Goal: Task Accomplishment & Management: Use online tool/utility

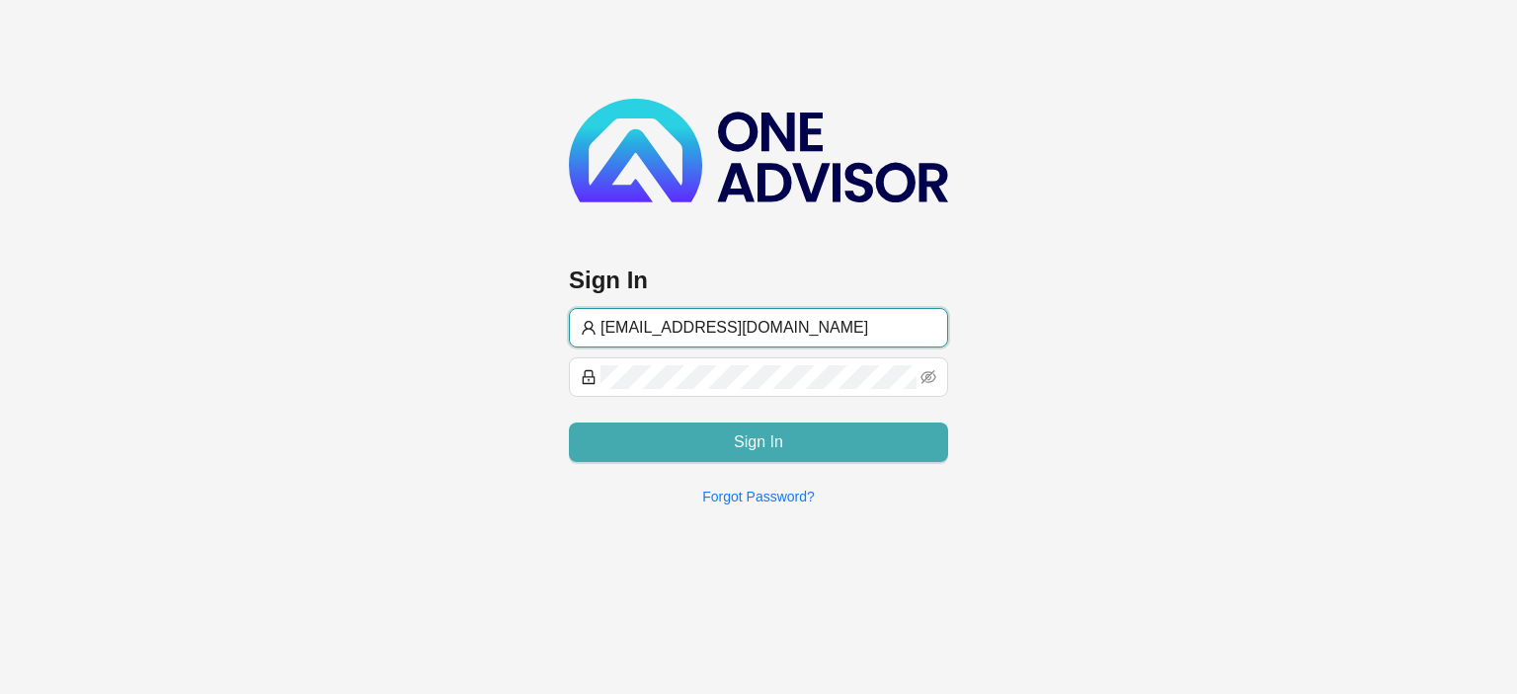
type input "[EMAIL_ADDRESS][DOMAIN_NAME]"
click at [721, 424] on button "Sign In" at bounding box center [758, 443] width 379 height 40
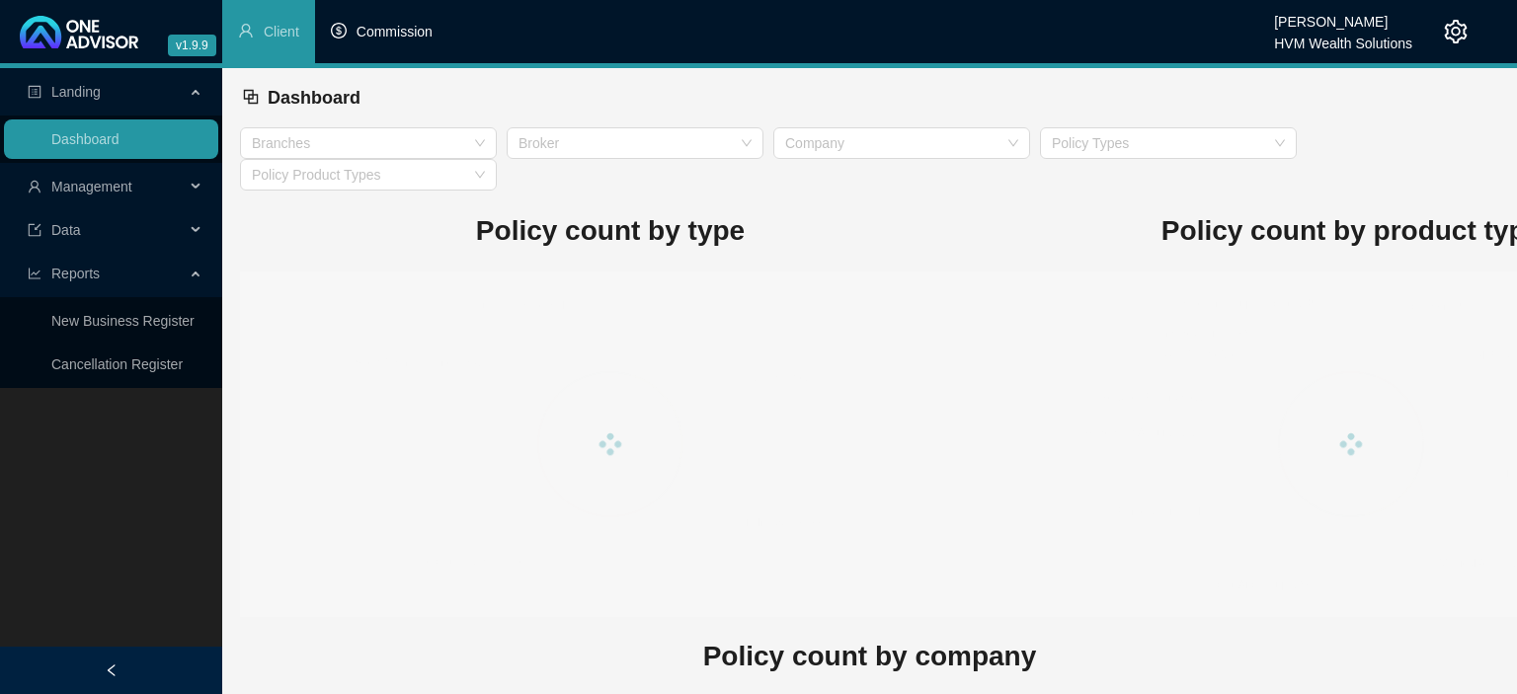
click at [413, 26] on span "Commission" at bounding box center [395, 32] width 76 height 16
click at [397, 33] on html "v1.9.9 Divashya Kanaye HVM Wealth Solutions Client Commission Landing Dashboard…" at bounding box center [758, 347] width 1517 height 694
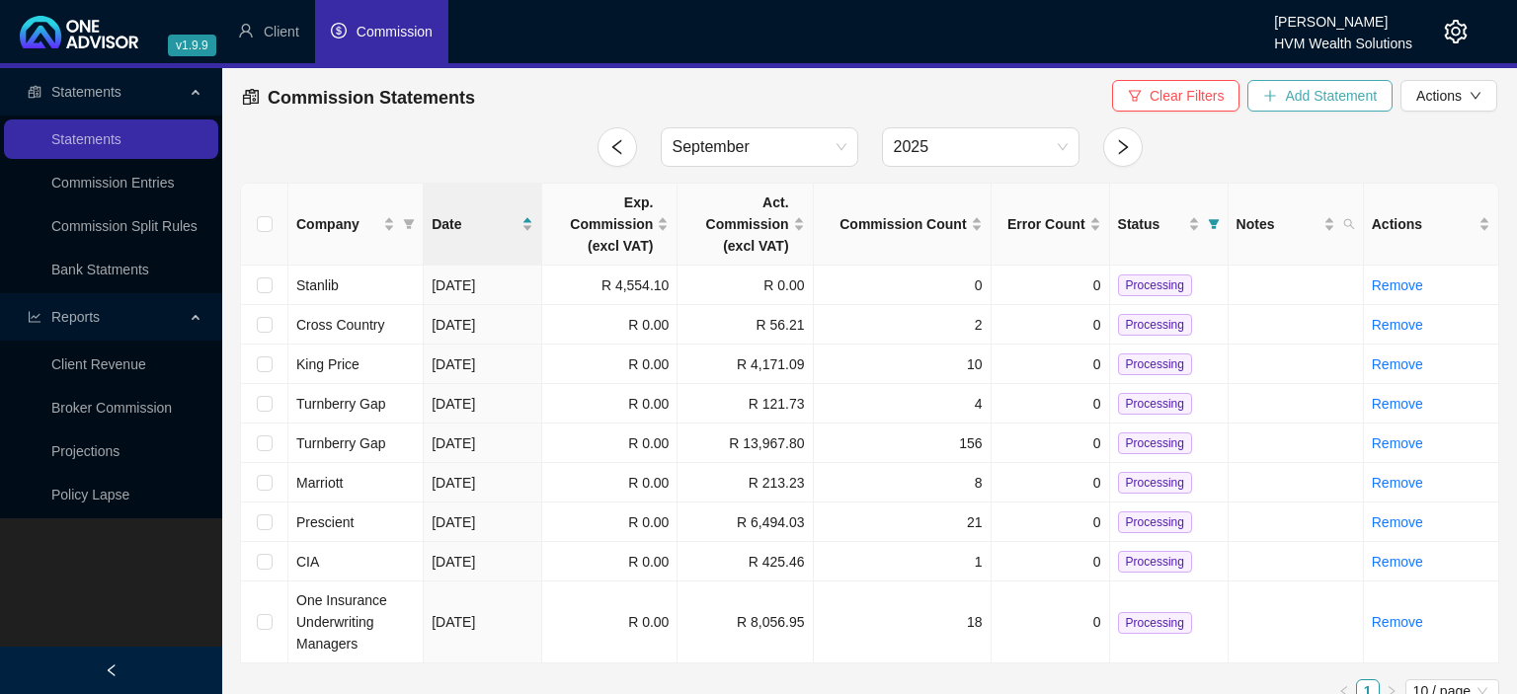
click at [1289, 94] on span "Add Statement" at bounding box center [1331, 96] width 92 height 22
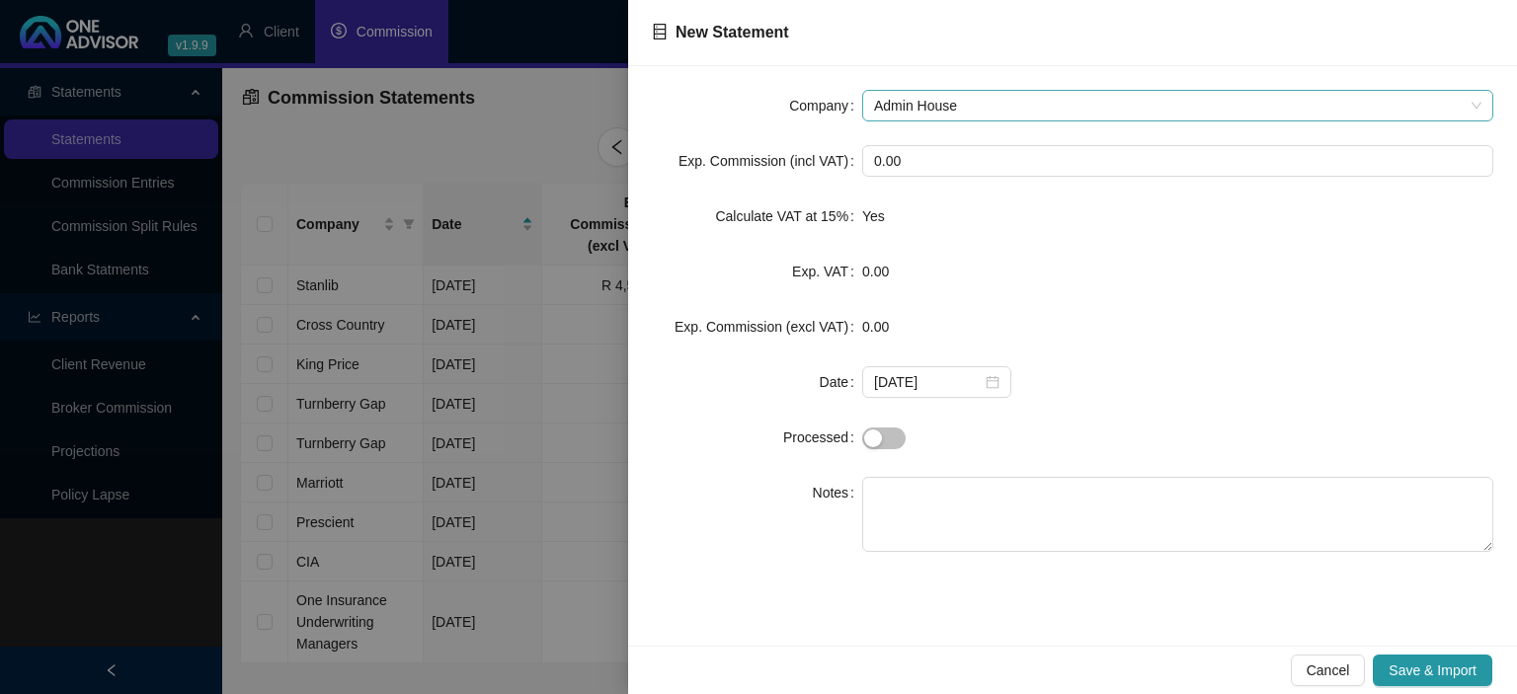
click at [983, 118] on span "Admin House" at bounding box center [1177, 106] width 607 height 30
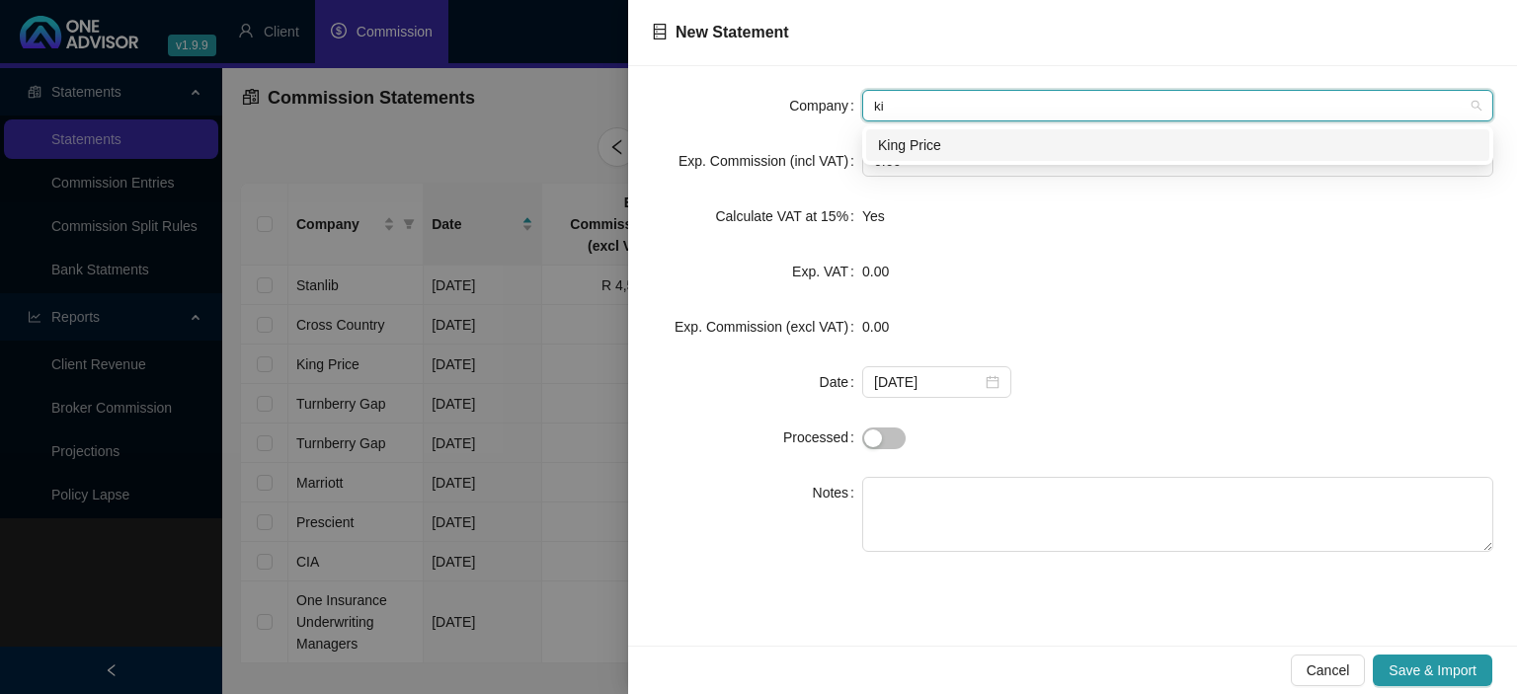
type input "kin"
click at [914, 146] on div "King Price" at bounding box center [1178, 145] width 600 height 22
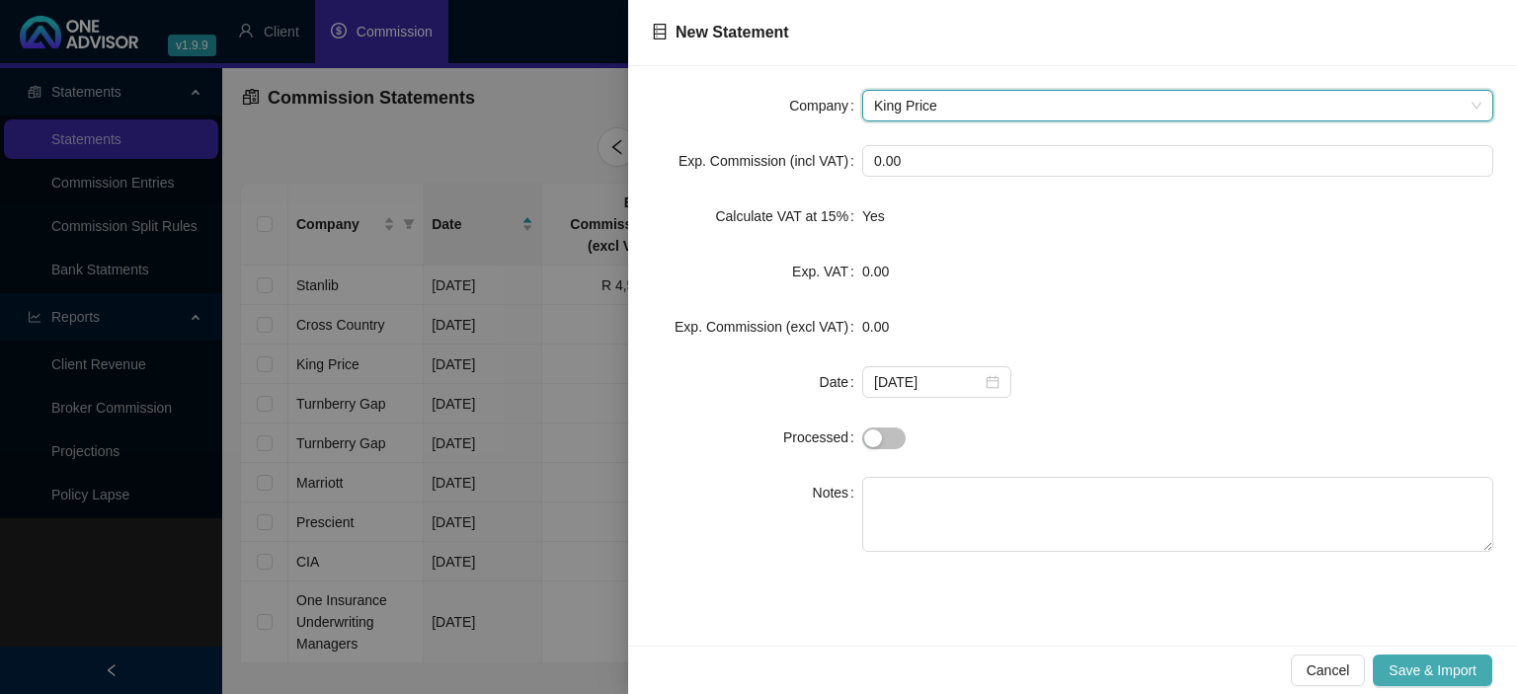
click at [1452, 674] on span "Save & Import" at bounding box center [1433, 671] width 88 height 22
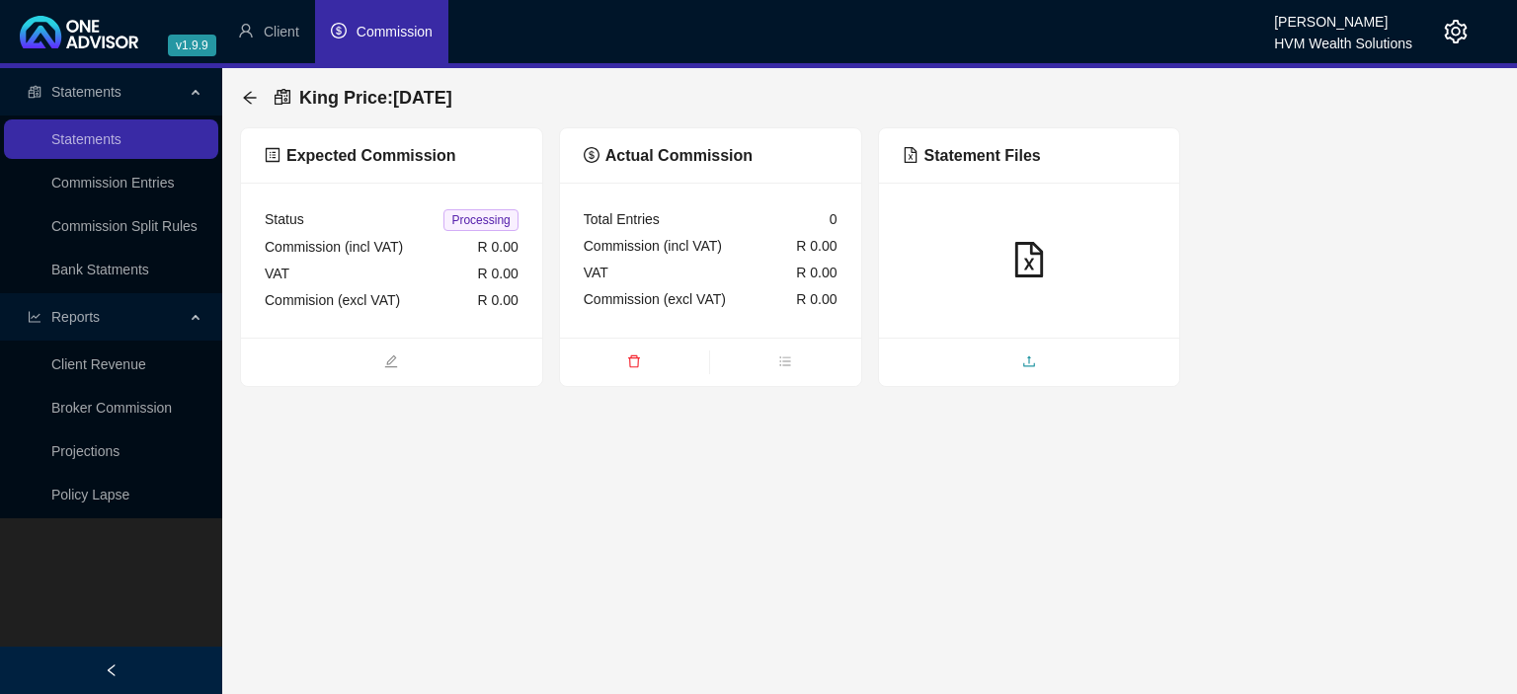
click at [1002, 360] on span "upload" at bounding box center [1029, 364] width 301 height 22
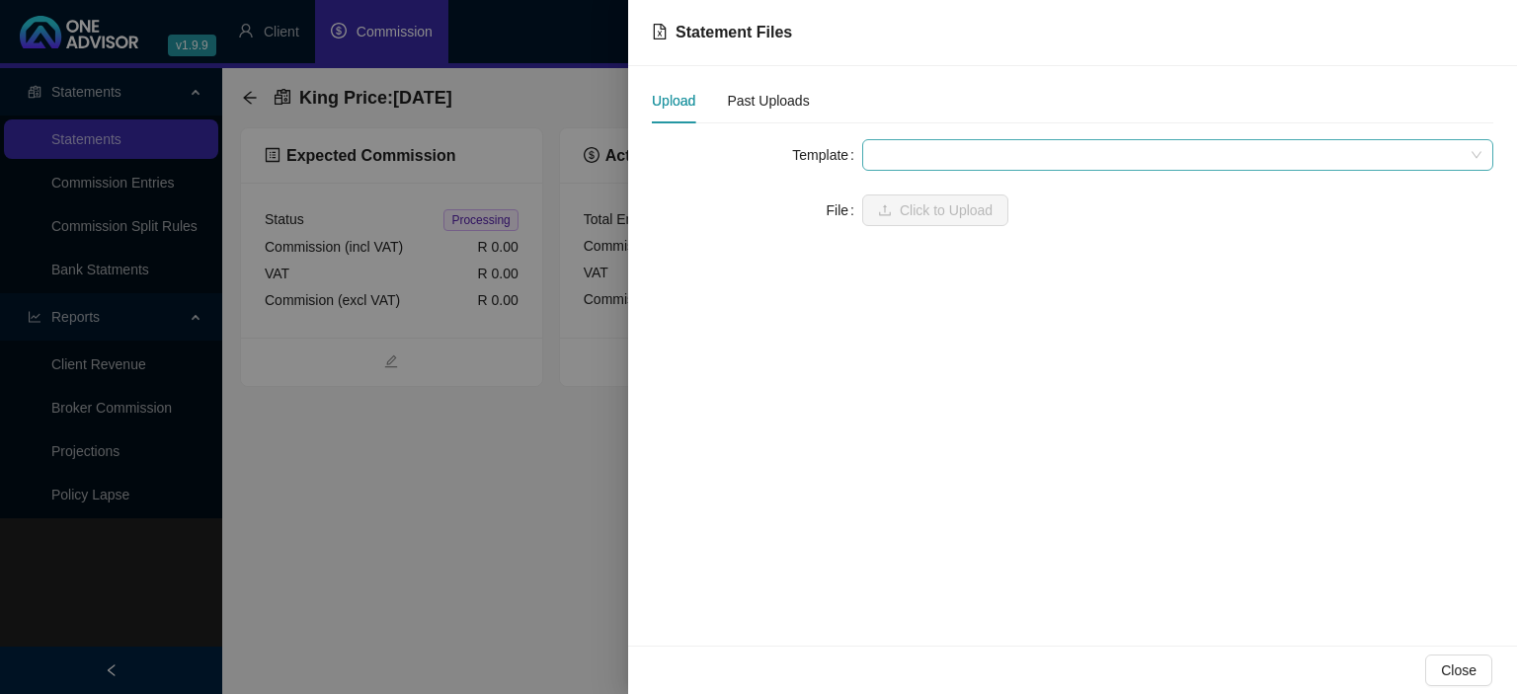
click at [948, 148] on span at bounding box center [1177, 155] width 607 height 30
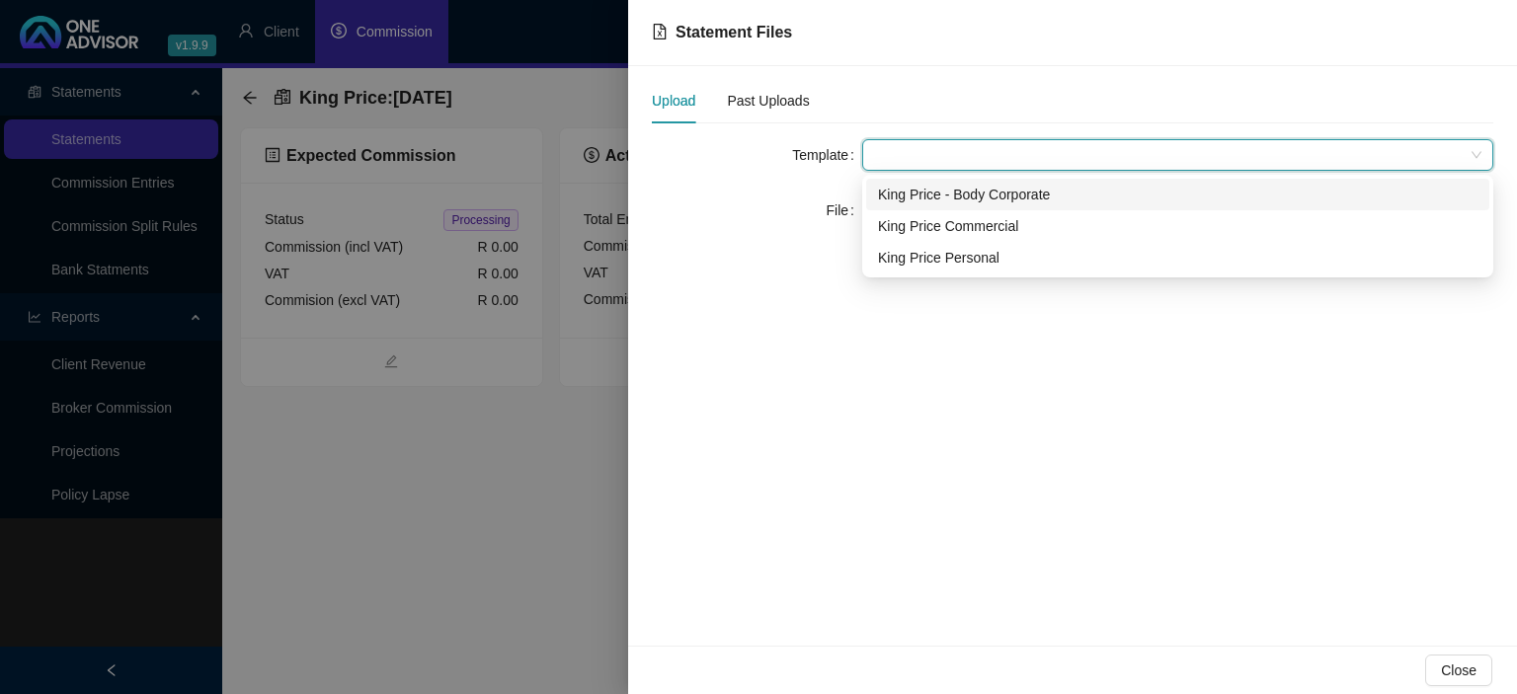
click at [934, 196] on div "King Price - Body Corporate" at bounding box center [1178, 195] width 600 height 22
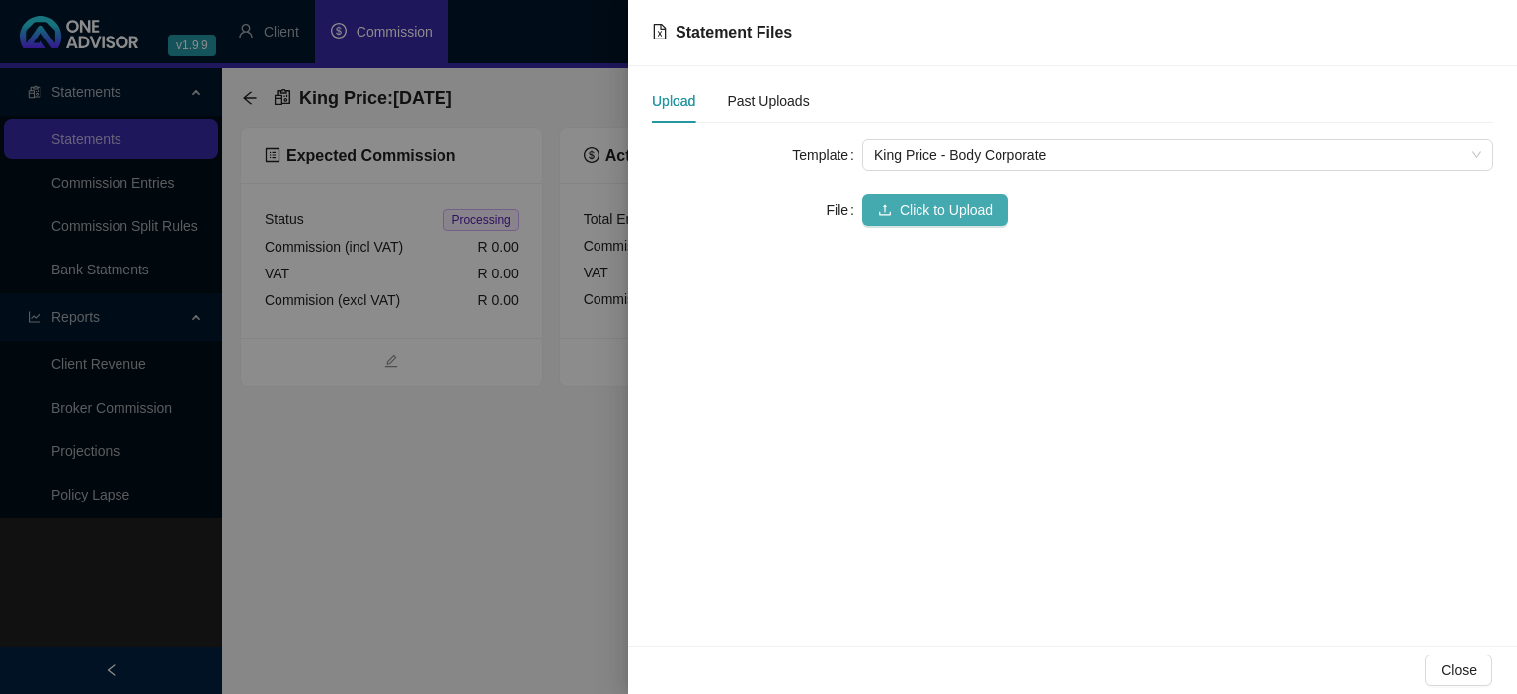
click at [930, 203] on span "Click to Upload" at bounding box center [946, 211] width 93 height 22
click at [888, 208] on icon "upload" at bounding box center [885, 210] width 14 height 14
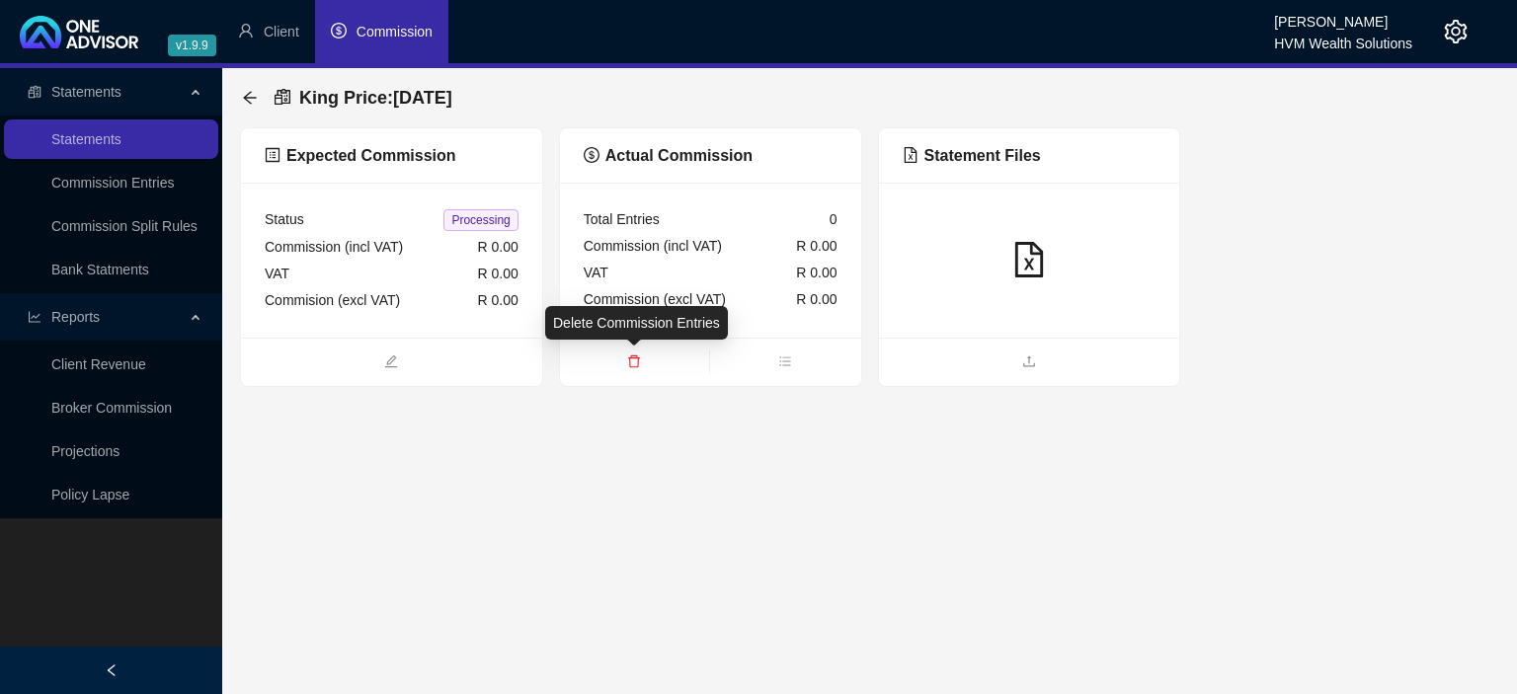
click at [637, 364] on icon "delete" at bounding box center [634, 362] width 14 height 14
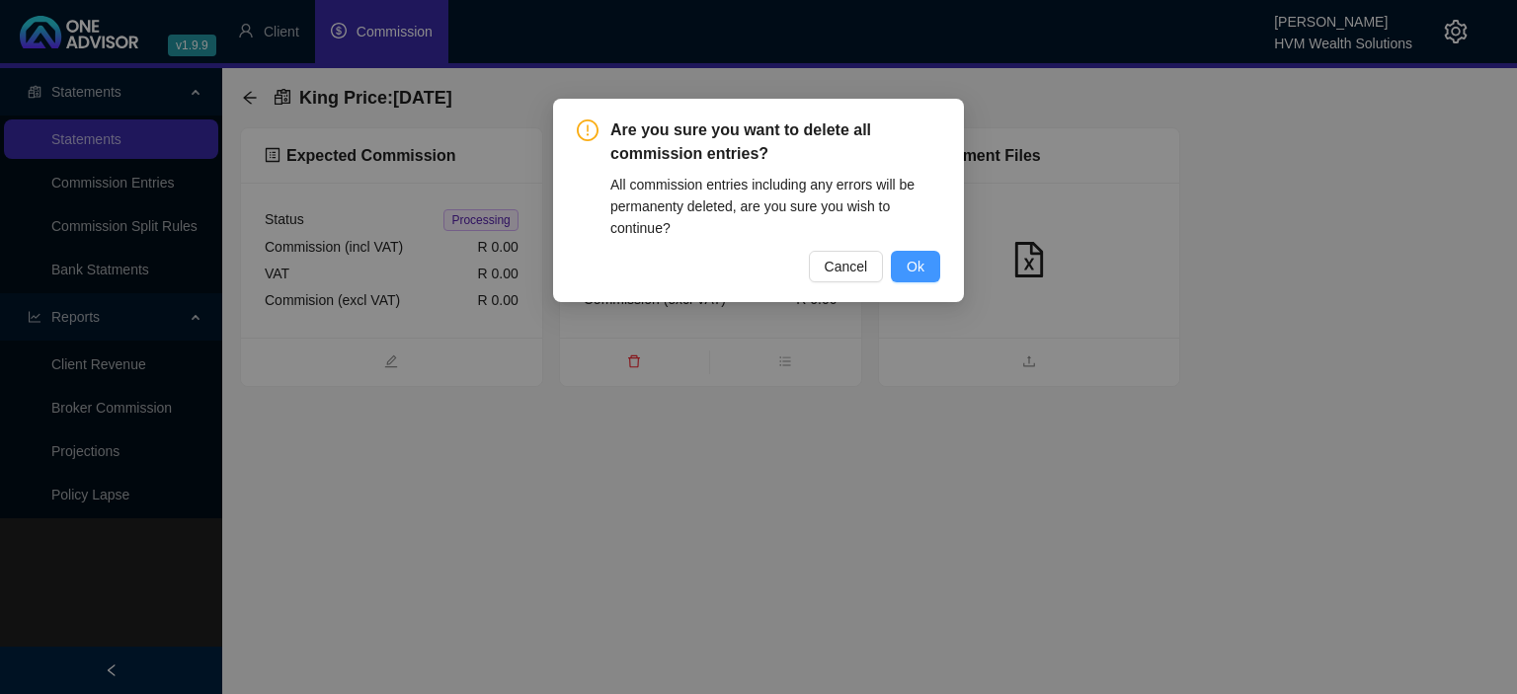
click at [910, 256] on span "Ok" at bounding box center [916, 267] width 18 height 22
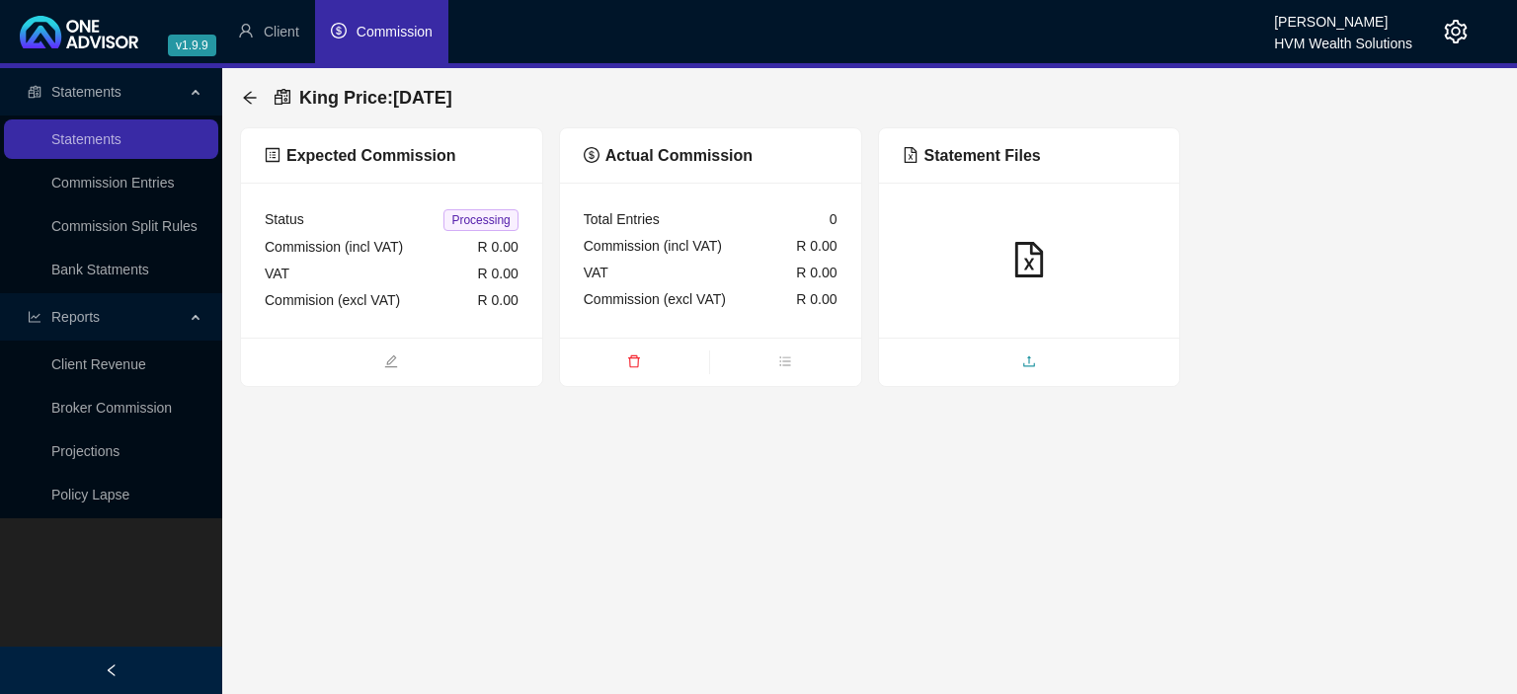
click at [1009, 364] on span "upload" at bounding box center [1029, 364] width 301 height 22
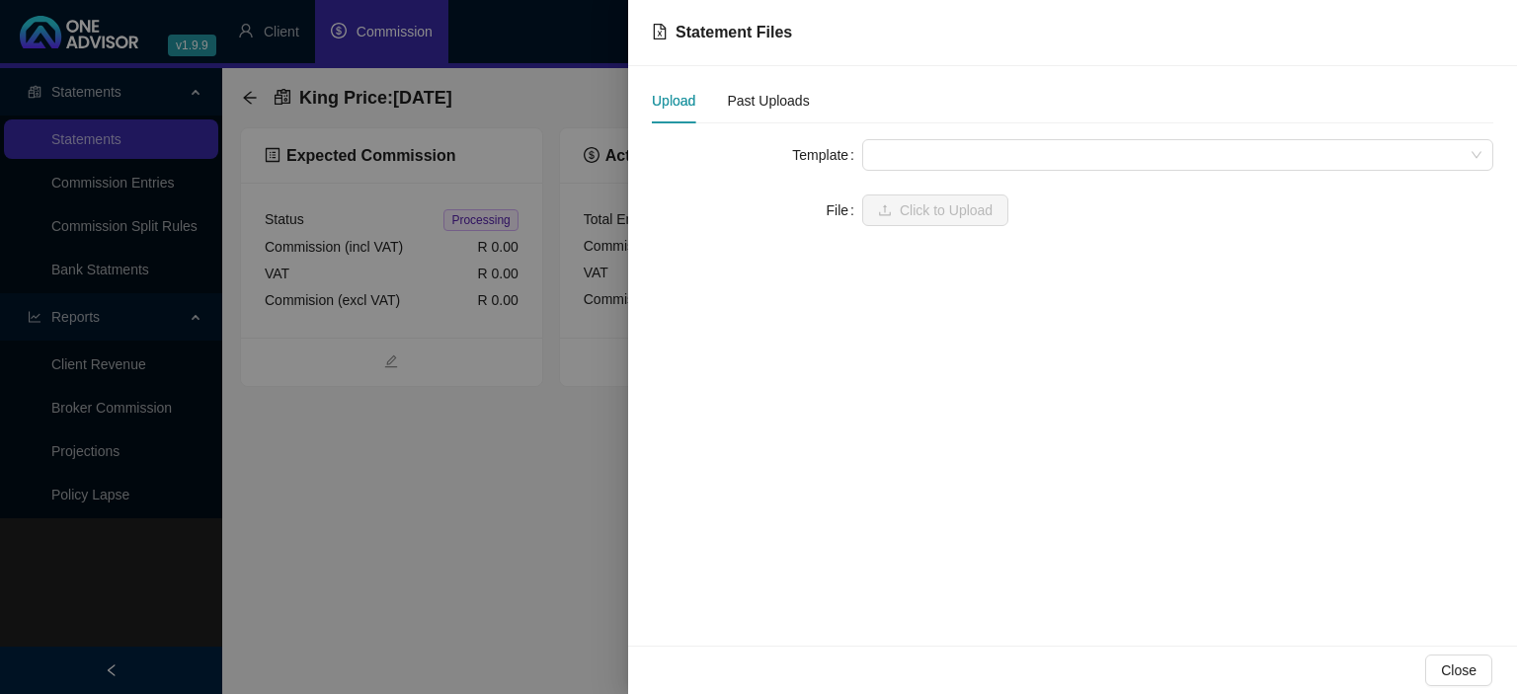
click at [899, 132] on div "Upload Past Uploads Template File Click to Upload" at bounding box center [1073, 170] width 842 height 160
click at [889, 148] on span at bounding box center [1177, 155] width 607 height 30
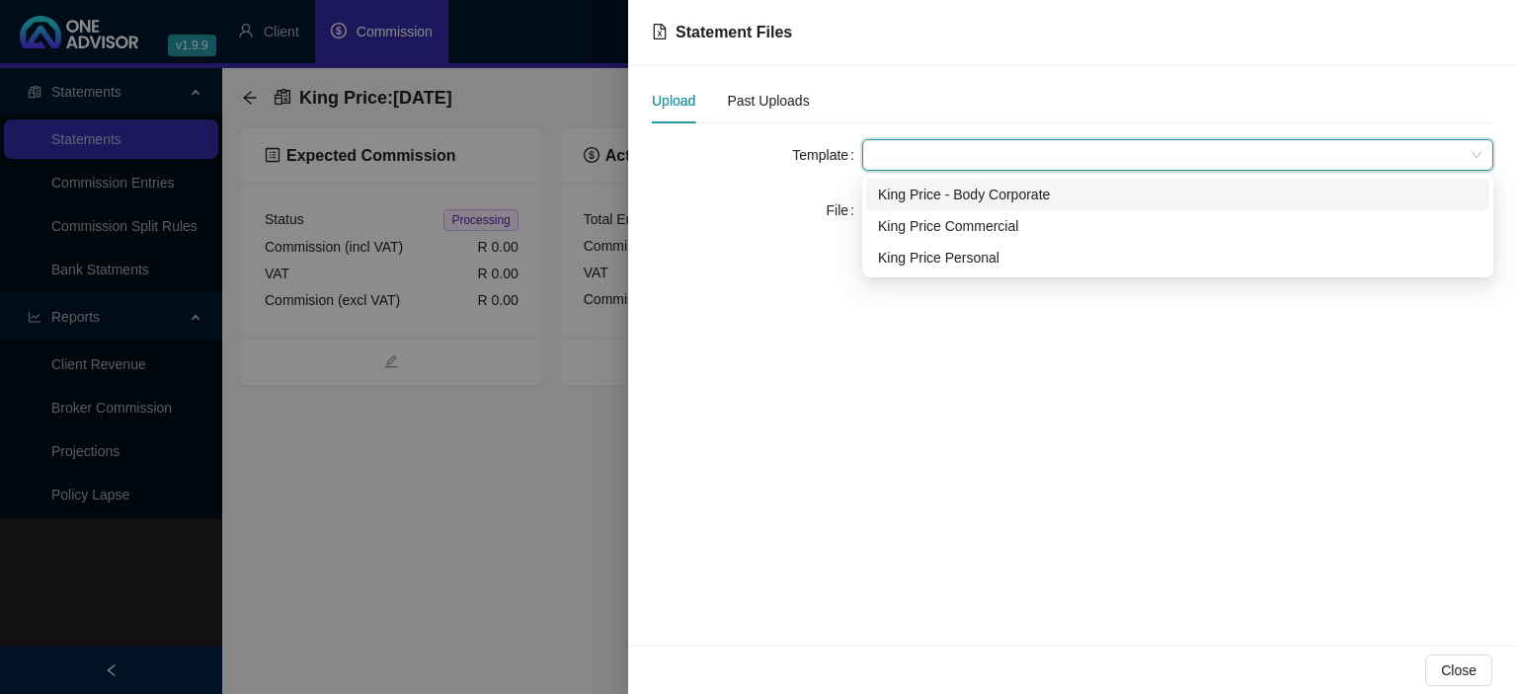
click at [898, 192] on div "King Price - Body Corporate" at bounding box center [1178, 195] width 600 height 22
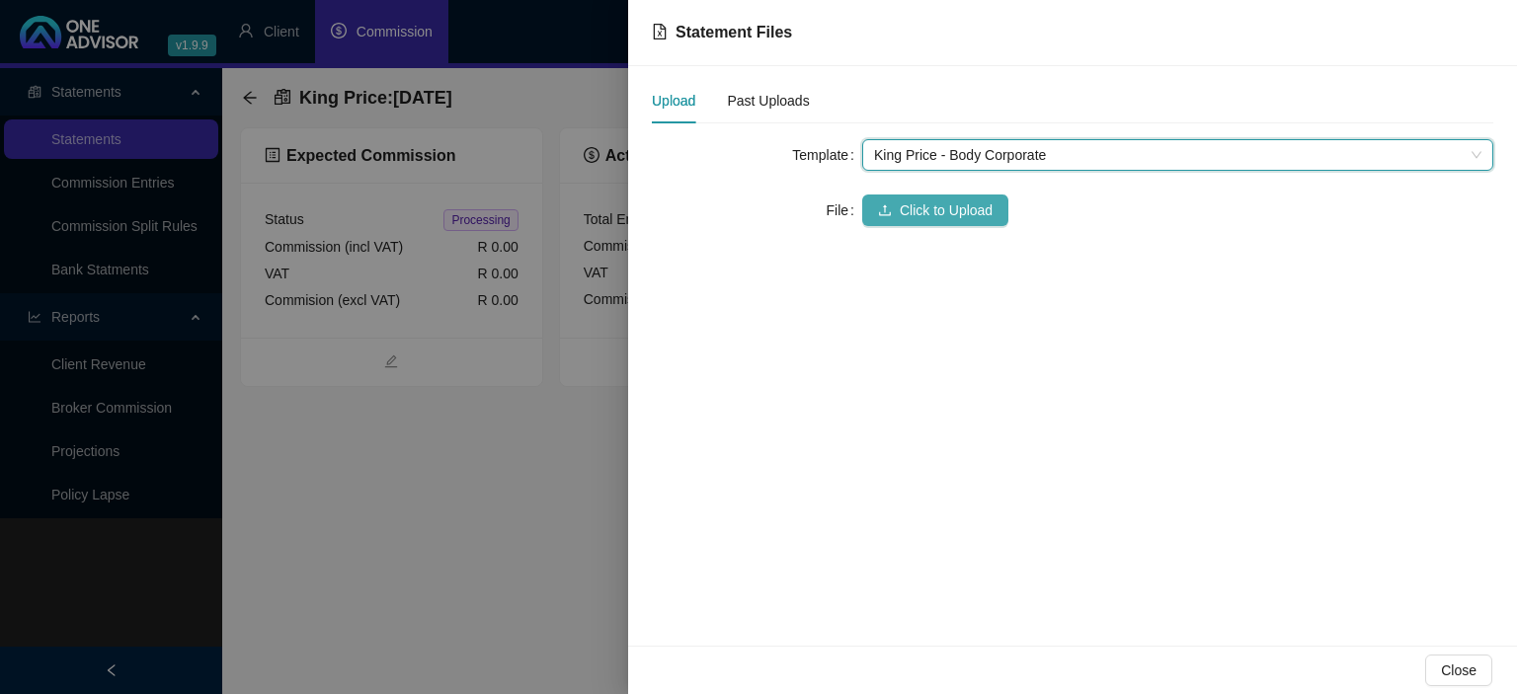
click at [895, 211] on button "Click to Upload" at bounding box center [935, 211] width 146 height 32
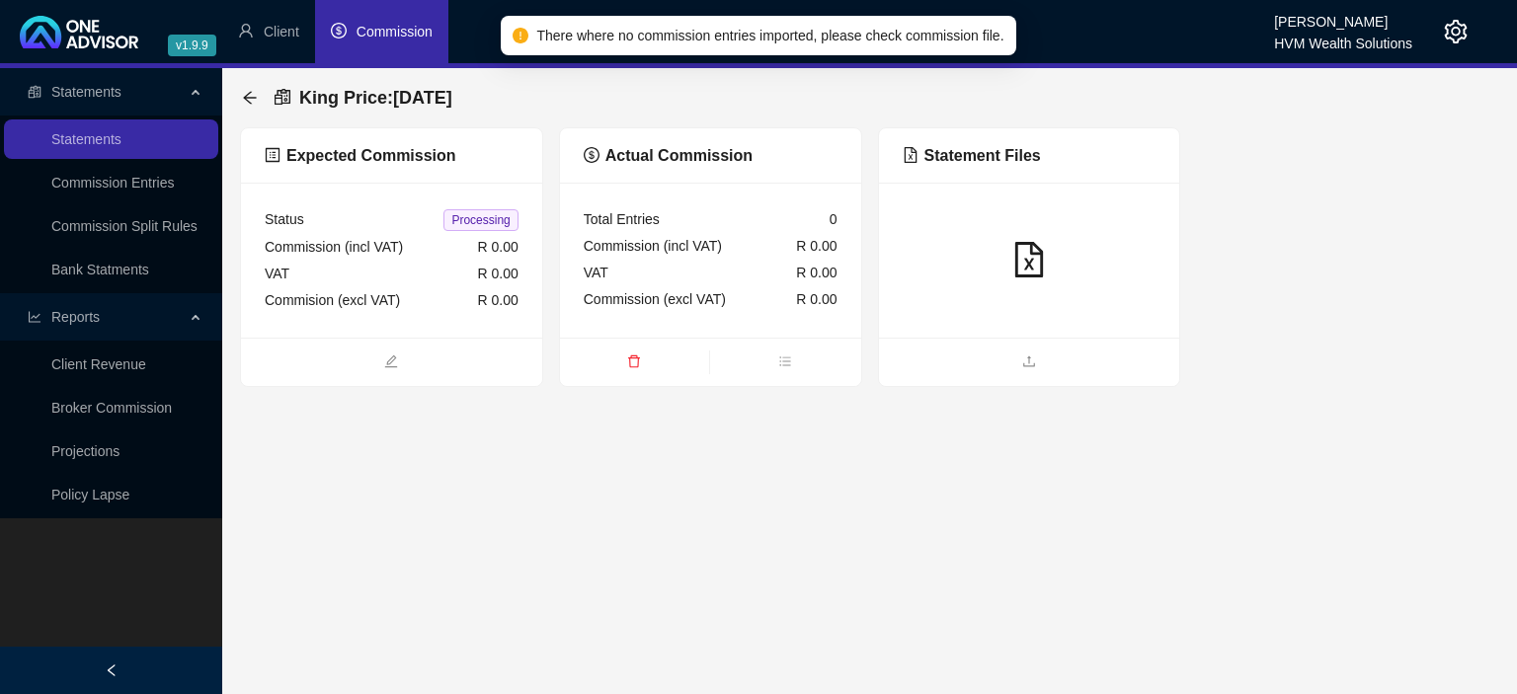
click at [631, 358] on icon "delete" at bounding box center [634, 362] width 12 height 13
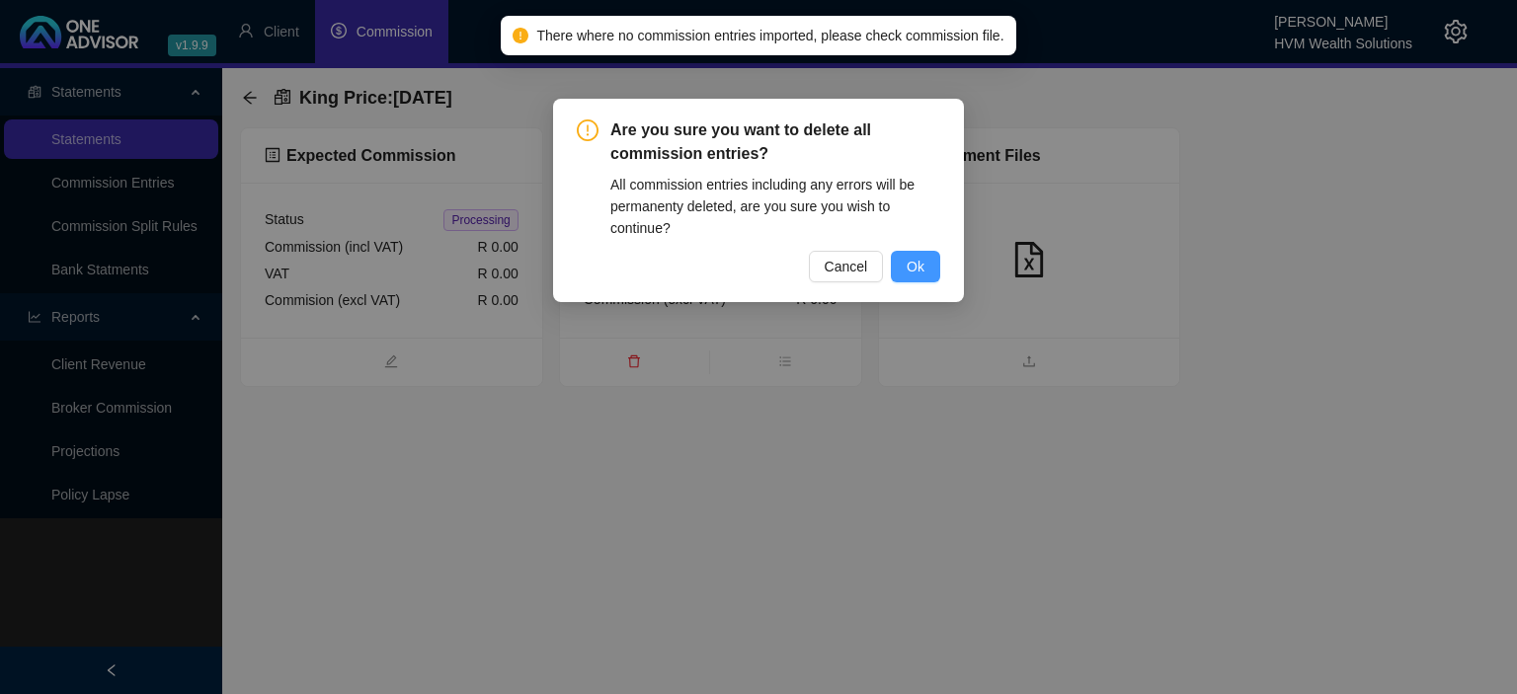
click at [917, 275] on span "Ok" at bounding box center [916, 267] width 18 height 22
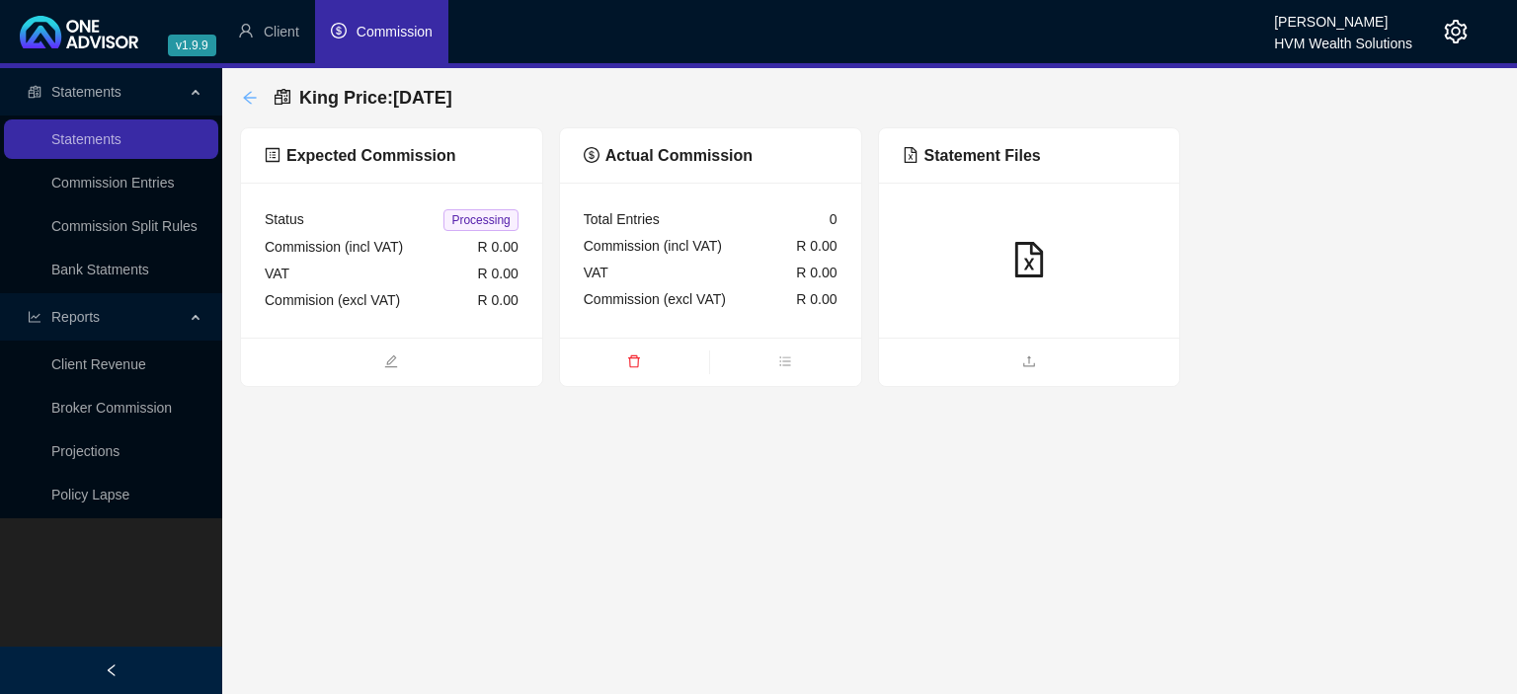
click at [251, 93] on icon "arrow-left" at bounding box center [250, 98] width 16 height 16
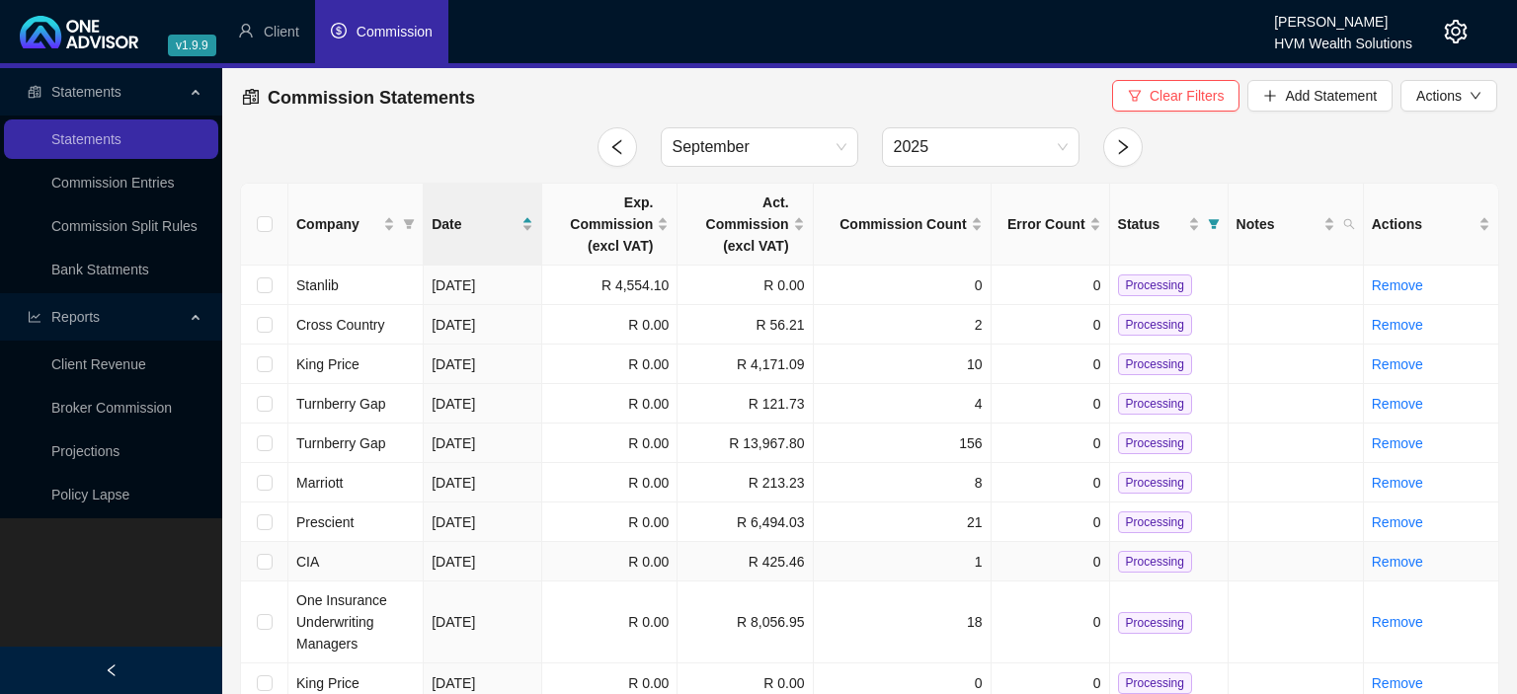
scroll to position [61, 0]
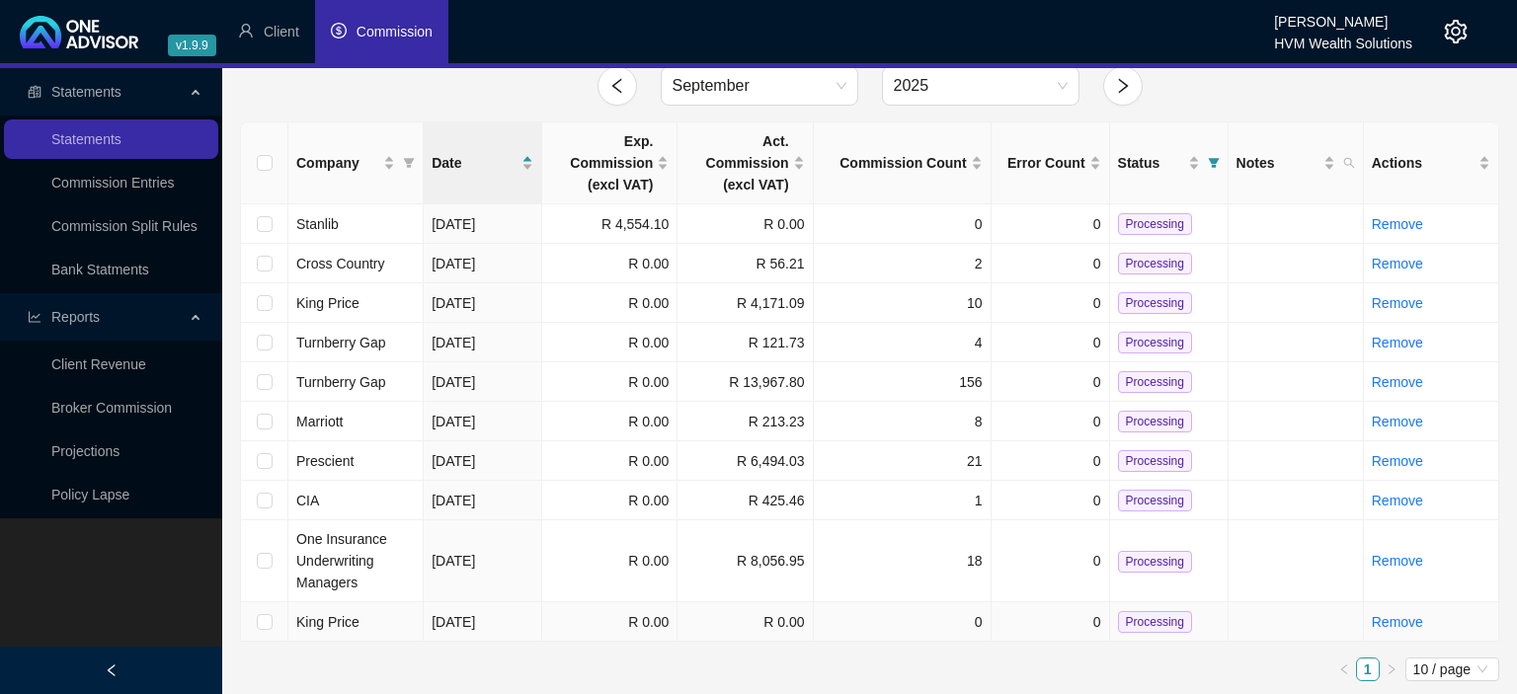
click at [376, 614] on td "King Price" at bounding box center [355, 623] width 135 height 40
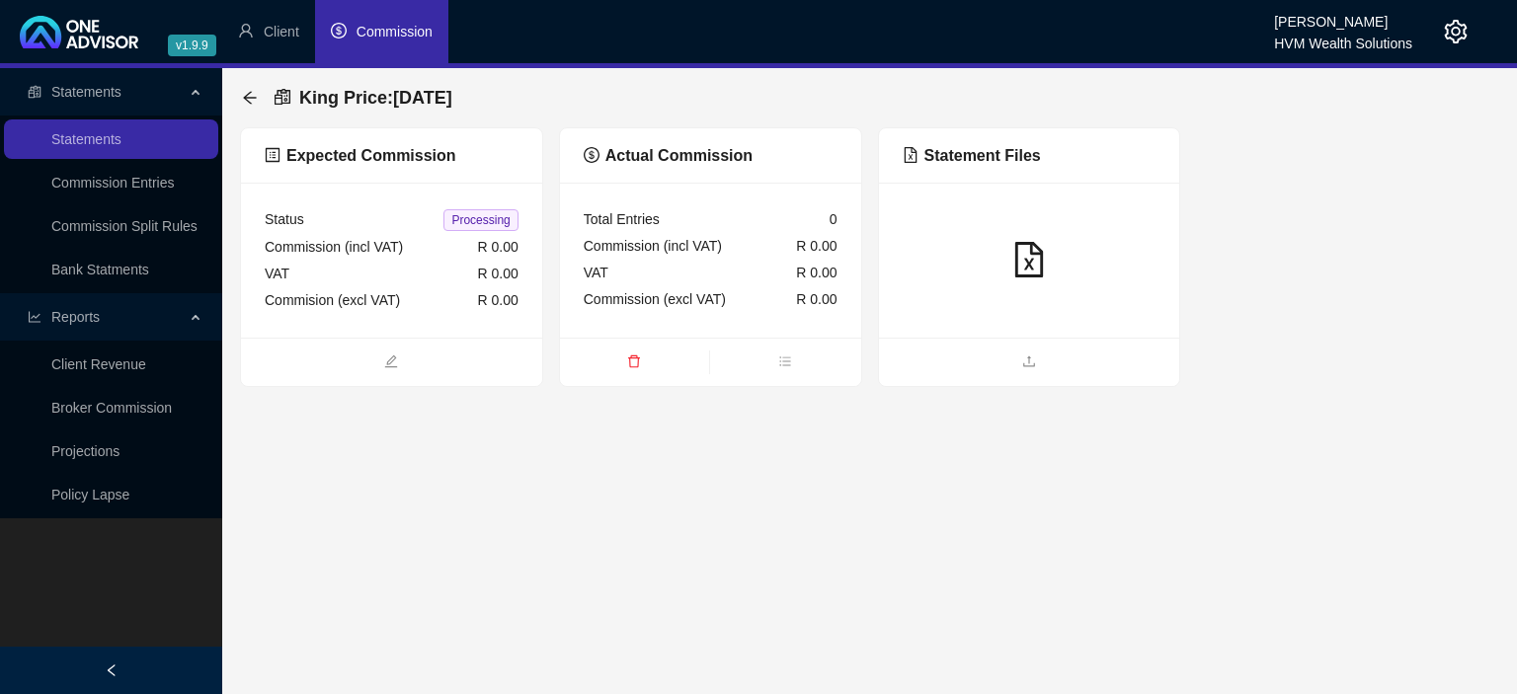
click at [1033, 293] on div at bounding box center [1029, 260] width 301 height 155
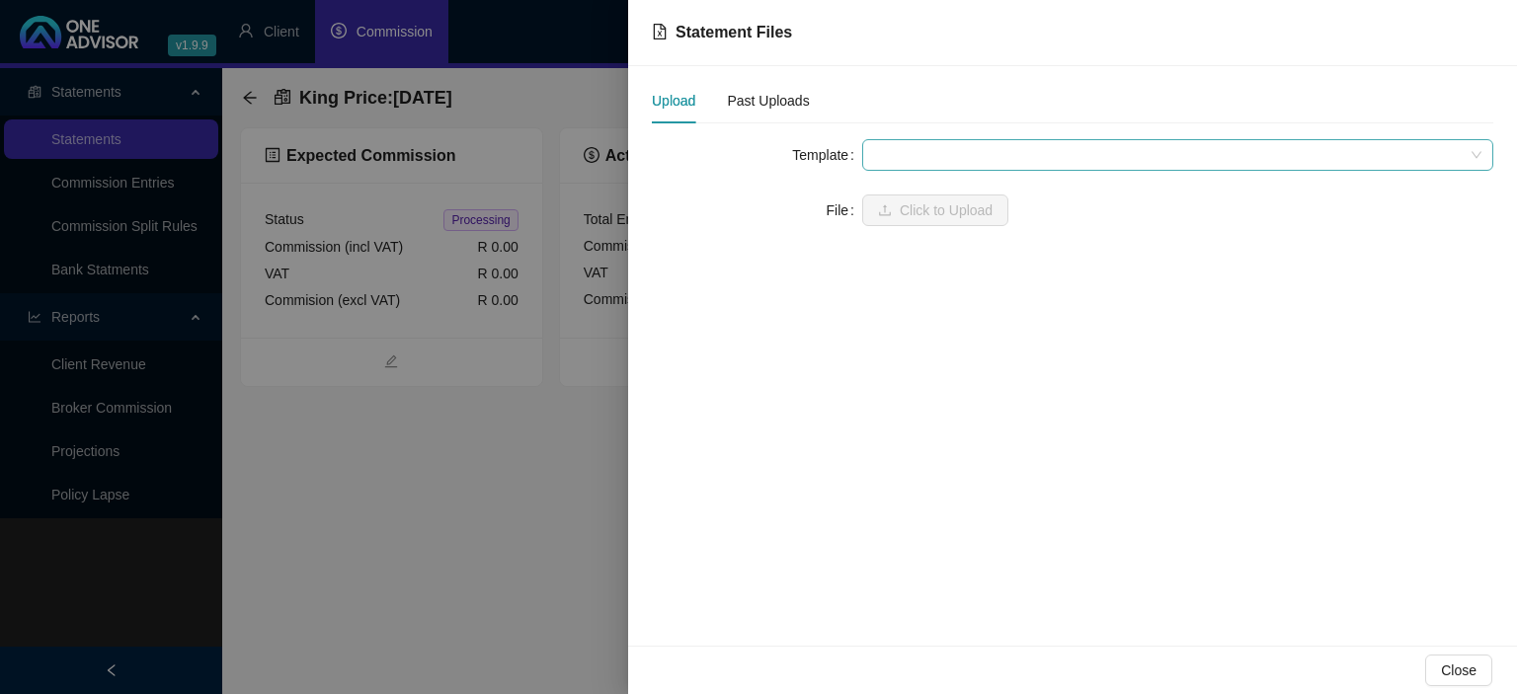
click at [966, 155] on span at bounding box center [1177, 155] width 607 height 30
click at [489, 484] on div at bounding box center [758, 347] width 1517 height 694
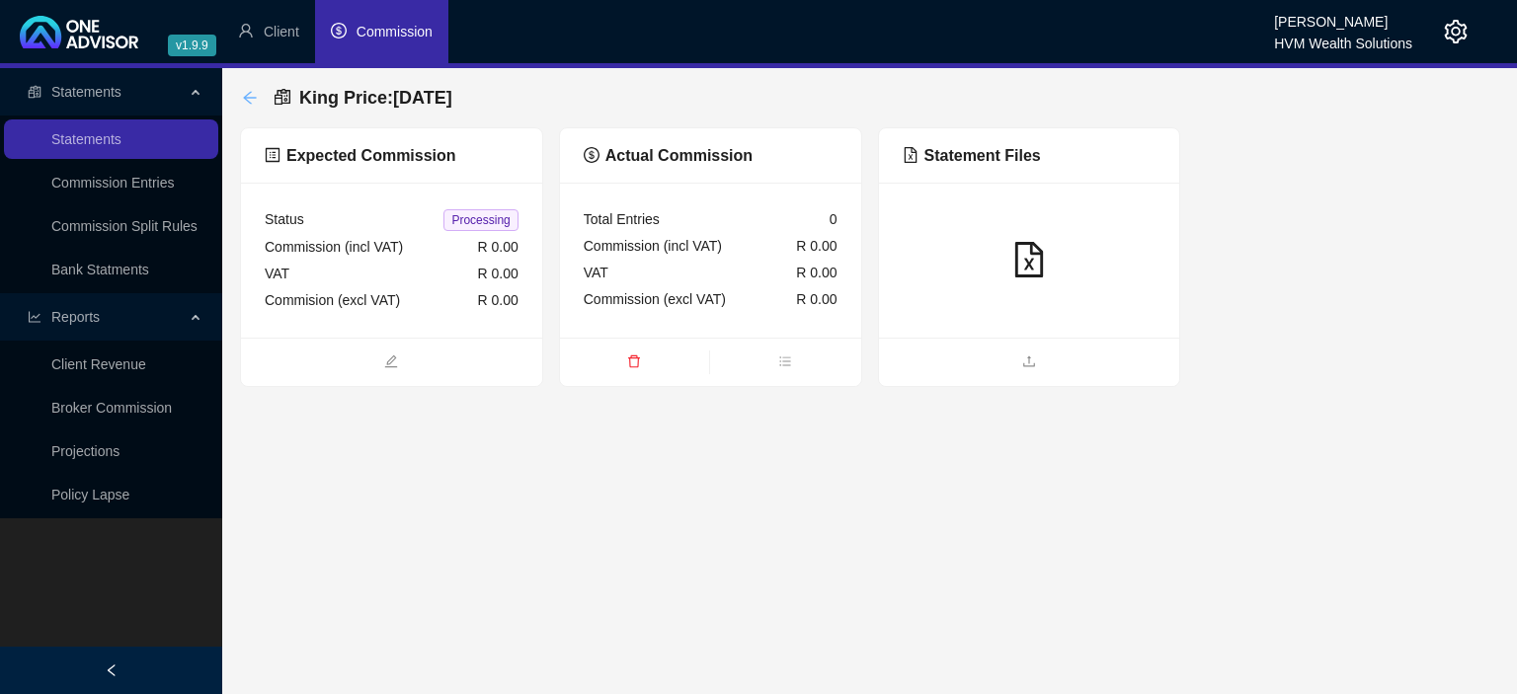
click at [248, 97] on icon "arrow-left" at bounding box center [250, 98] width 16 height 16
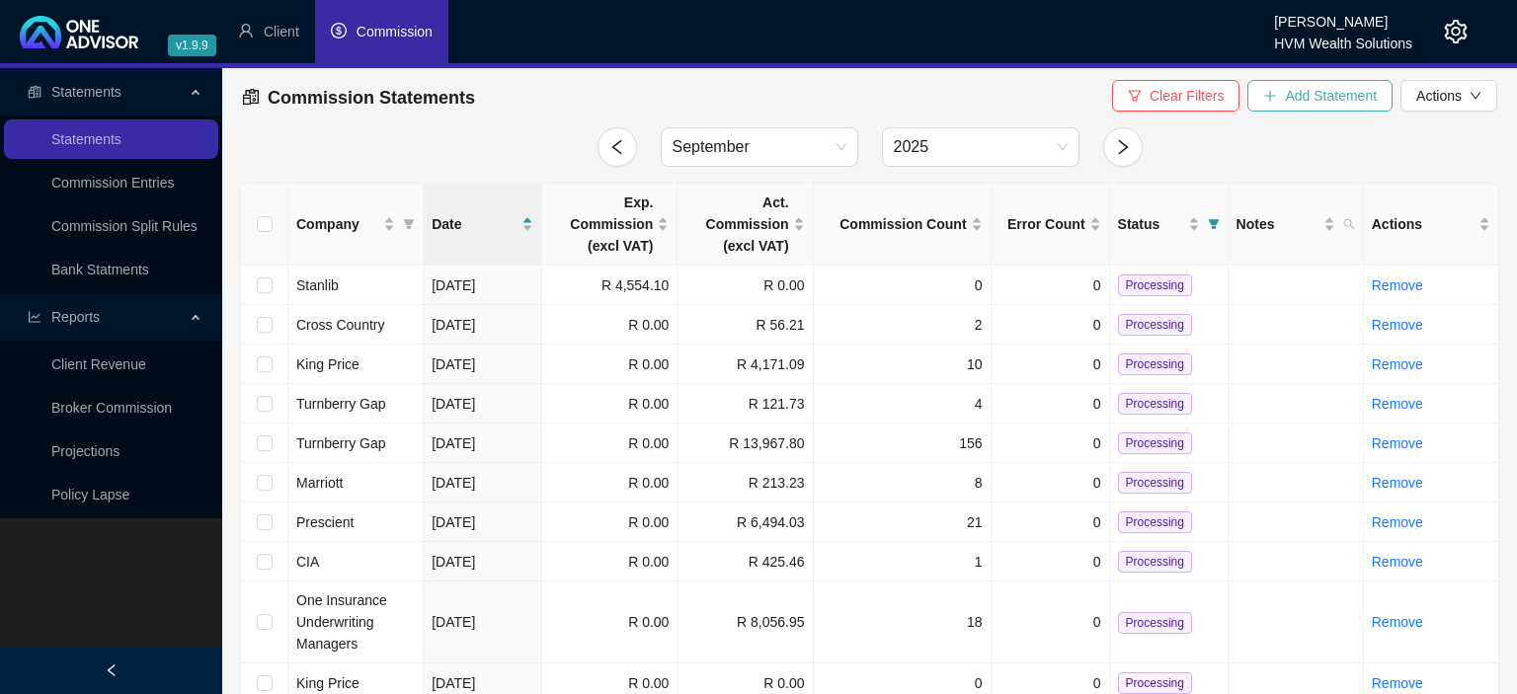
click at [1300, 94] on span "Add Statement" at bounding box center [1331, 96] width 92 height 22
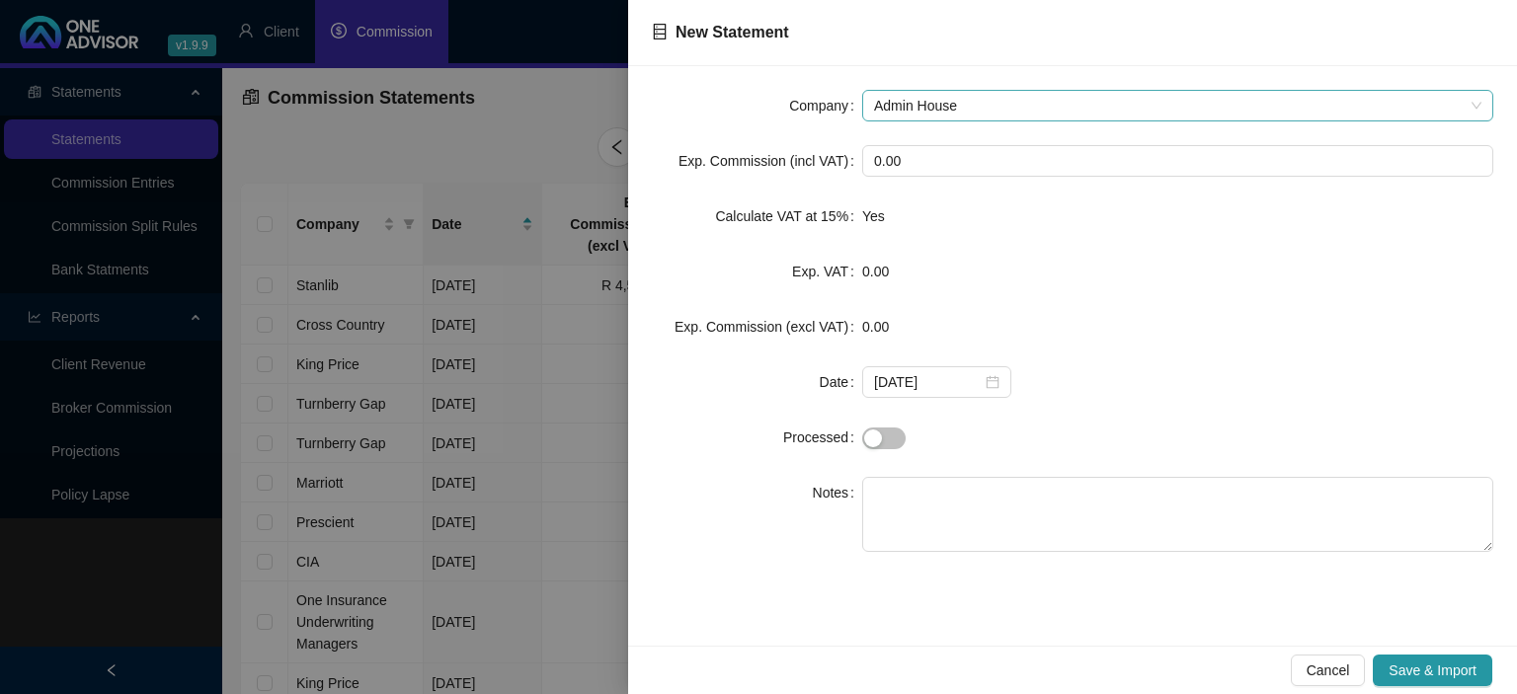
click at [910, 102] on span "Admin House" at bounding box center [1177, 106] width 607 height 30
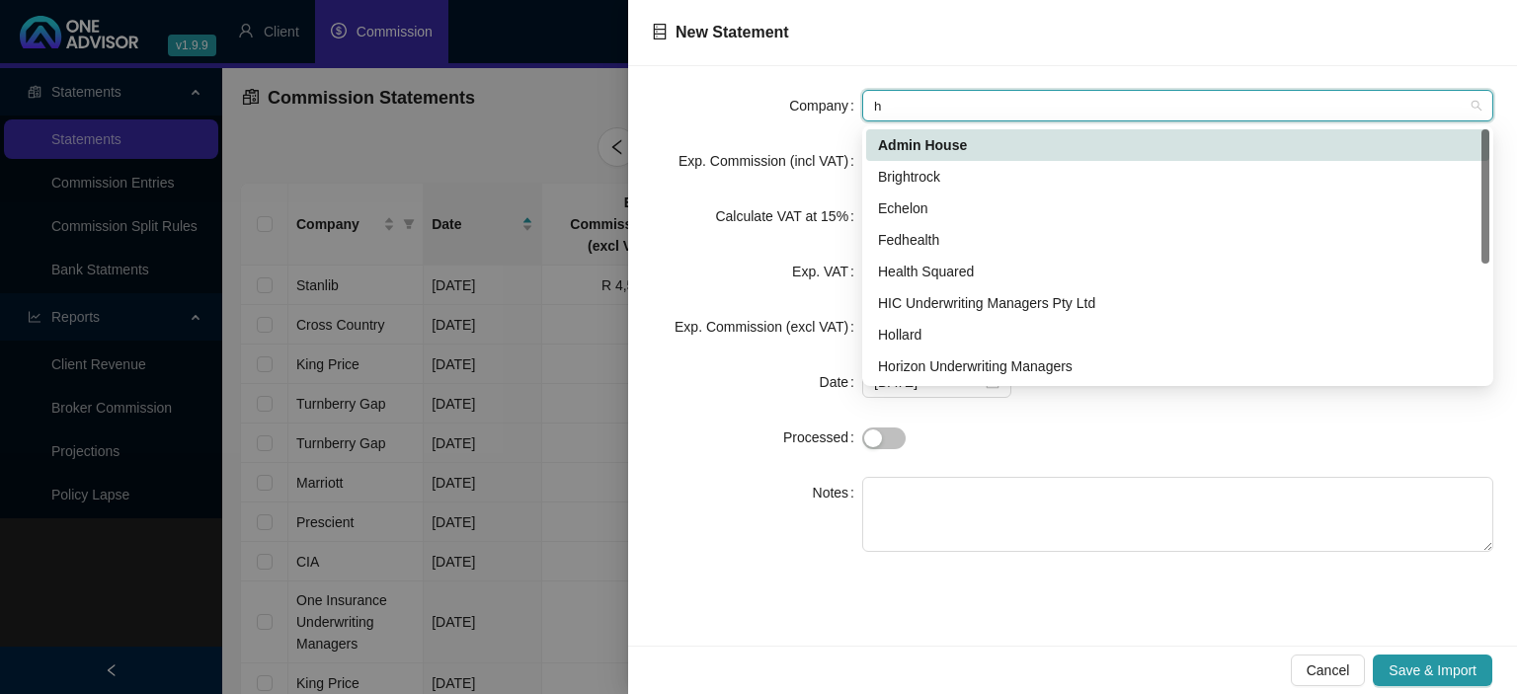
type input "hv"
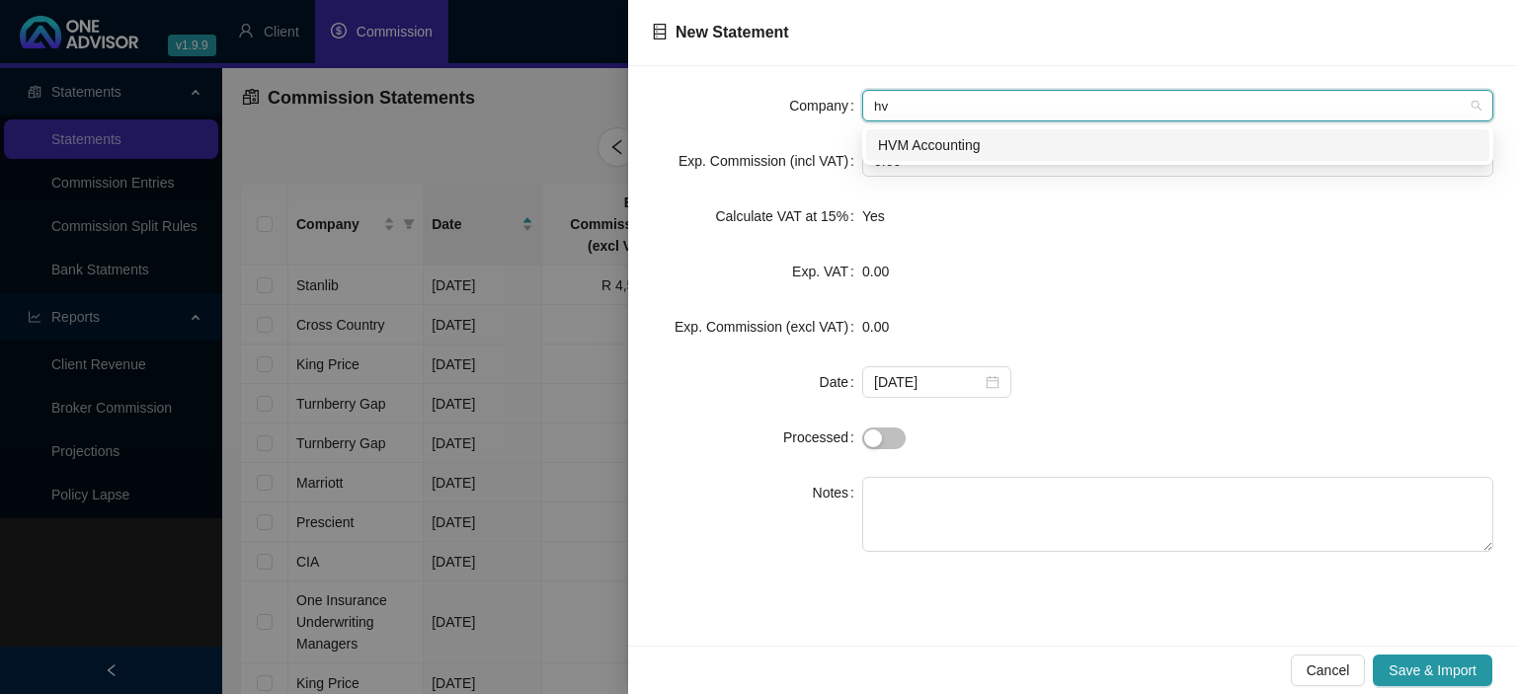
click at [906, 152] on div "HVM Accounting" at bounding box center [1178, 145] width 600 height 22
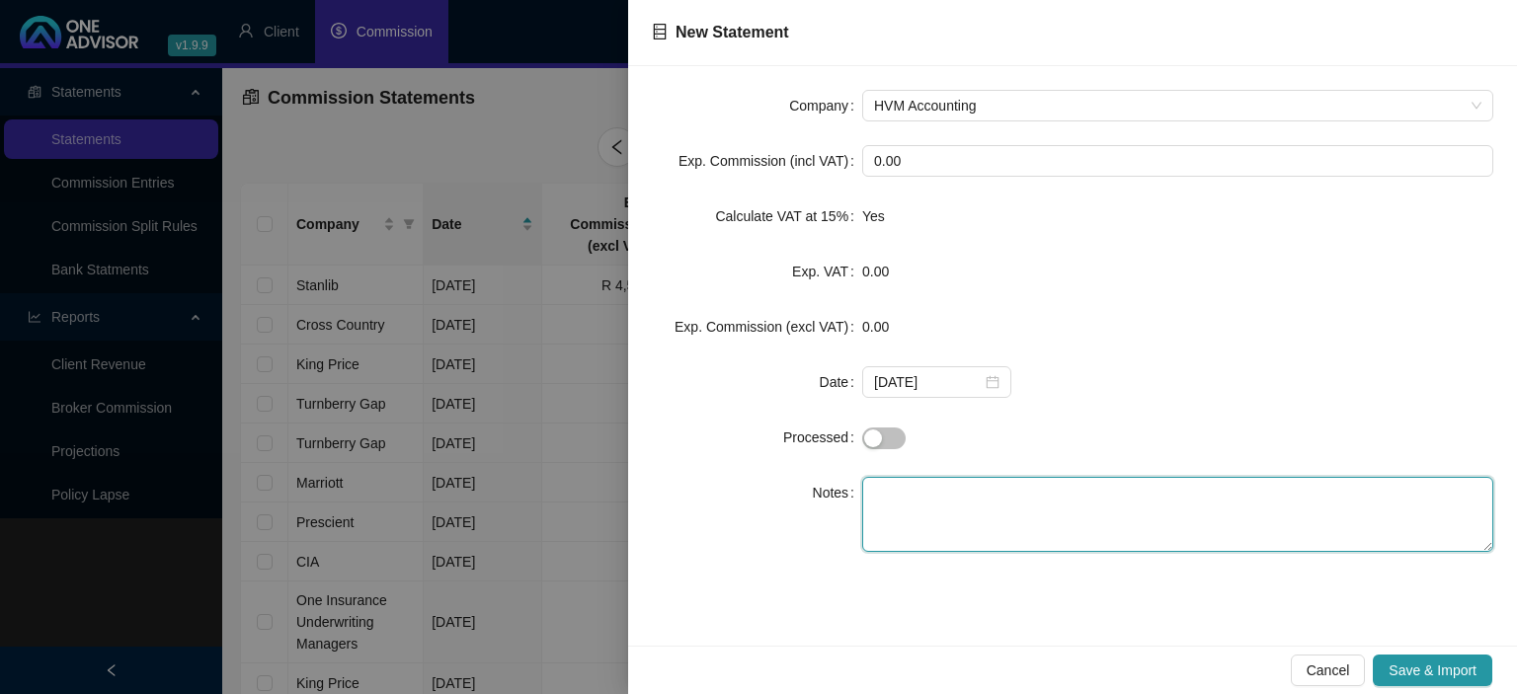
click at [879, 494] on textarea at bounding box center [1177, 514] width 631 height 75
paste textarea "GPLA COMM DO 8OHT9"
type textarea "GPLA COMM DO 8OHT9"
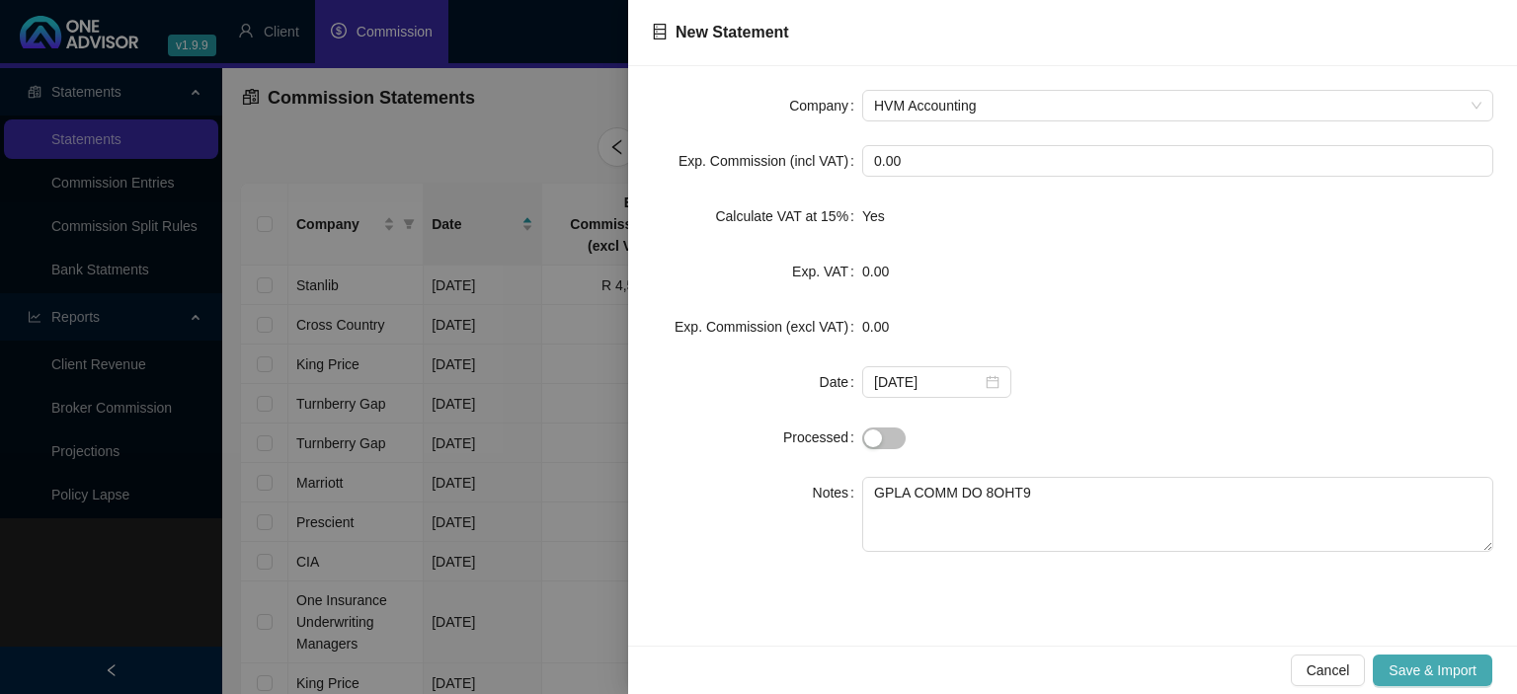
click at [1445, 656] on button "Save & Import" at bounding box center [1433, 671] width 120 height 32
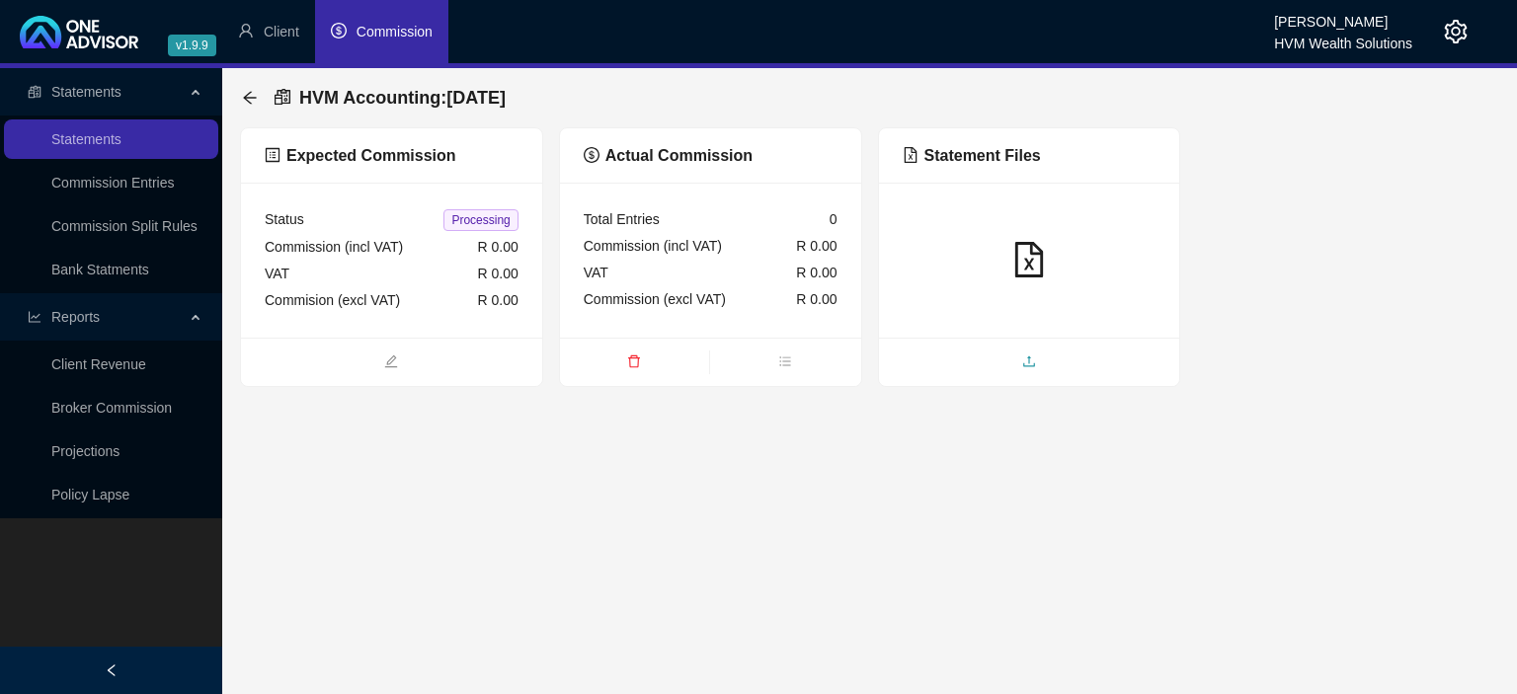
click at [997, 400] on main "Statements Statements Commission Entries Commission Split Rules Bank Statments …" at bounding box center [758, 381] width 1517 height 626
click at [987, 371] on span "upload" at bounding box center [1029, 364] width 301 height 22
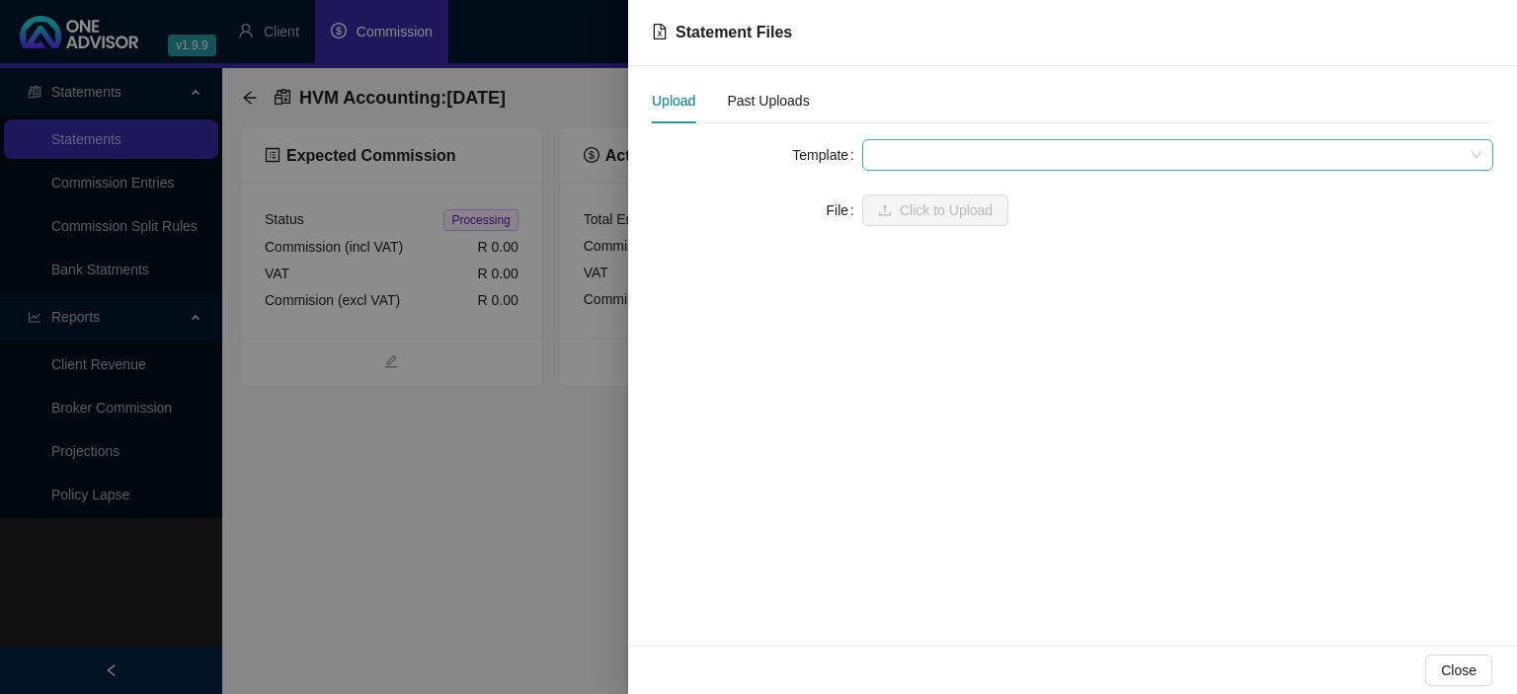
click at [941, 156] on span at bounding box center [1177, 155] width 607 height 30
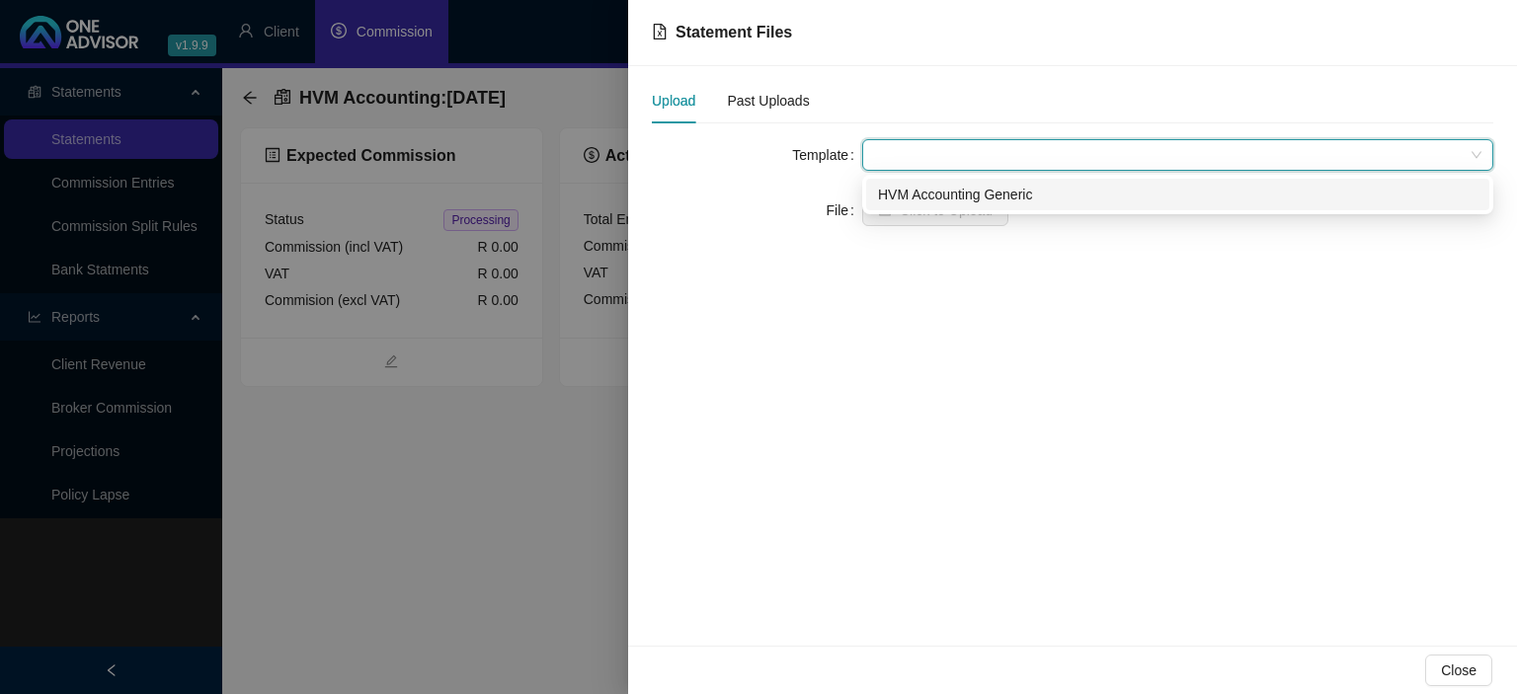
click at [929, 201] on div "HVM Accounting Generic" at bounding box center [1178, 195] width 600 height 22
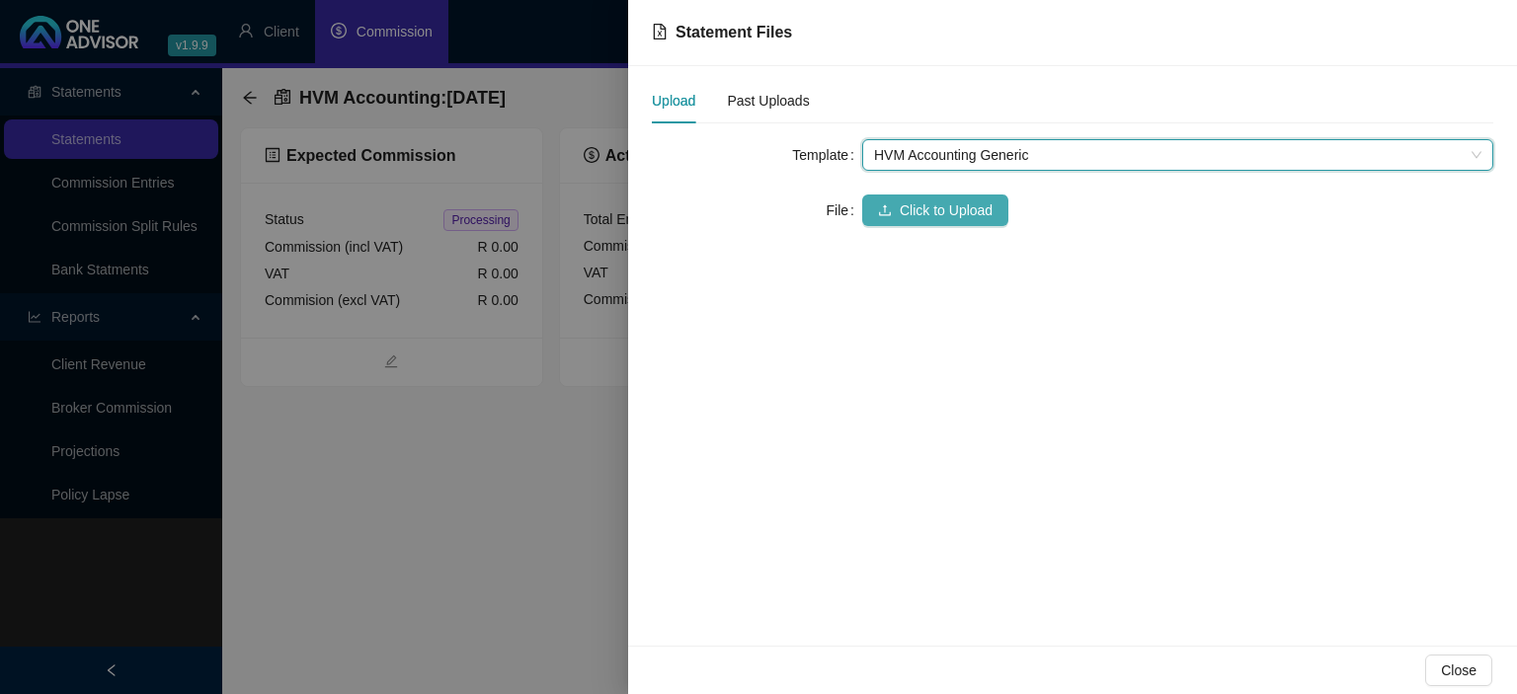
click at [921, 205] on span "Click to Upload" at bounding box center [946, 211] width 93 height 22
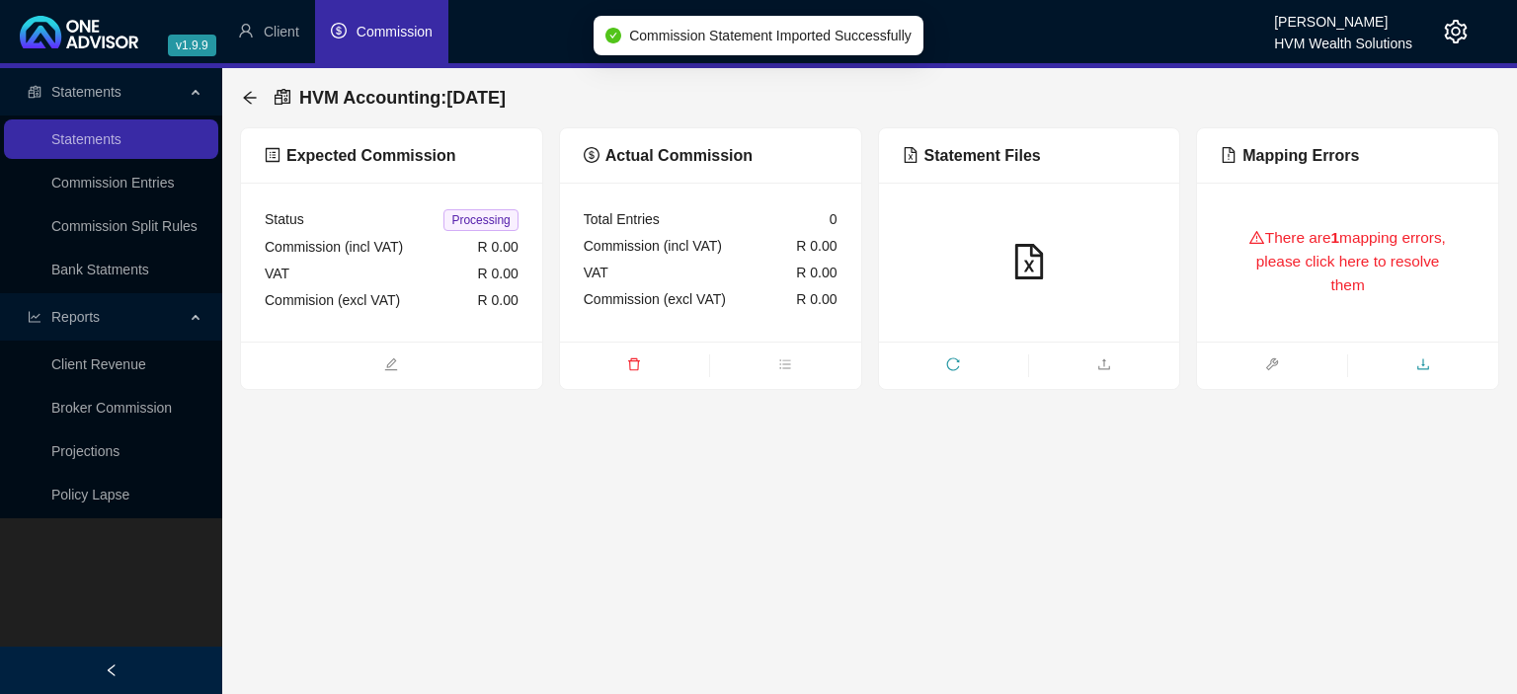
click at [1429, 364] on icon "download" at bounding box center [1423, 365] width 14 height 14
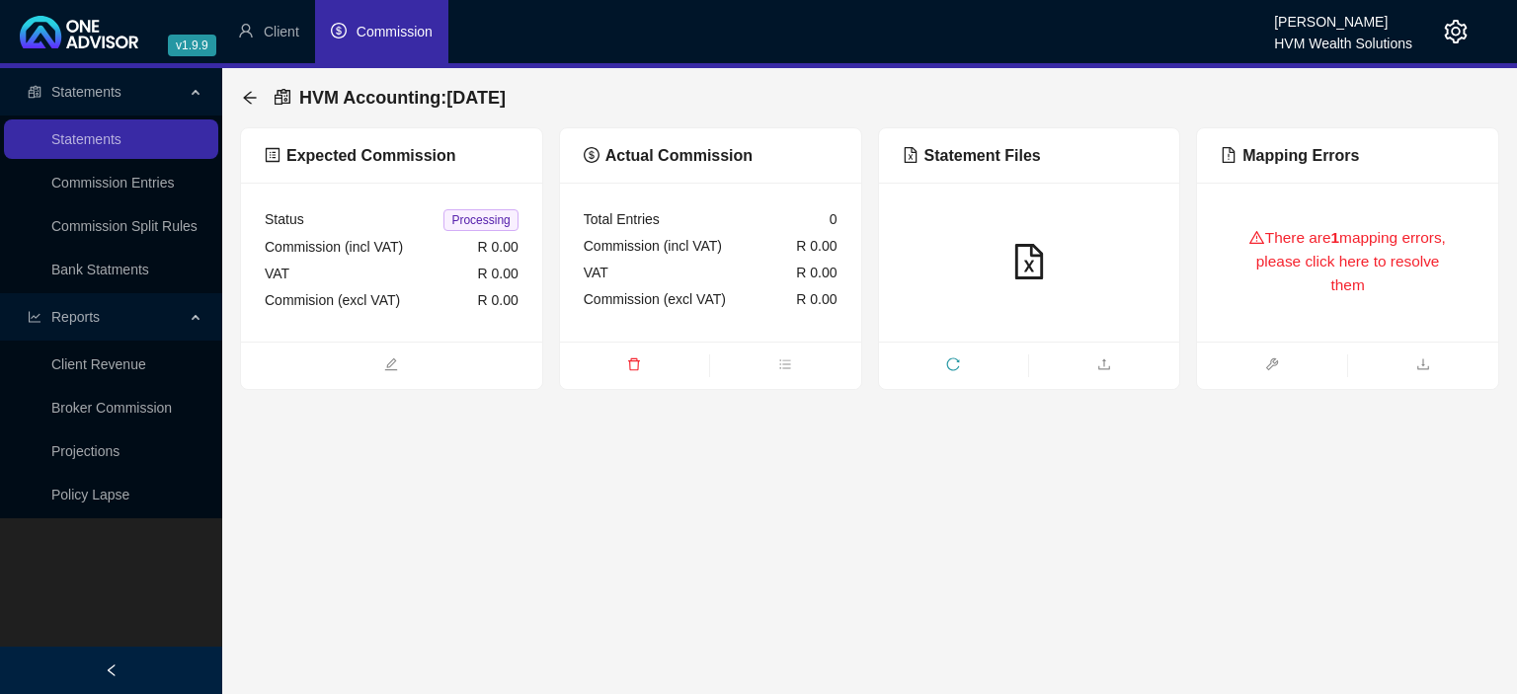
click at [914, 452] on main "Statements Statements Commission Entries Commission Split Rules Bank Statments …" at bounding box center [758, 381] width 1517 height 626
click at [670, 363] on span "delete" at bounding box center [634, 367] width 149 height 22
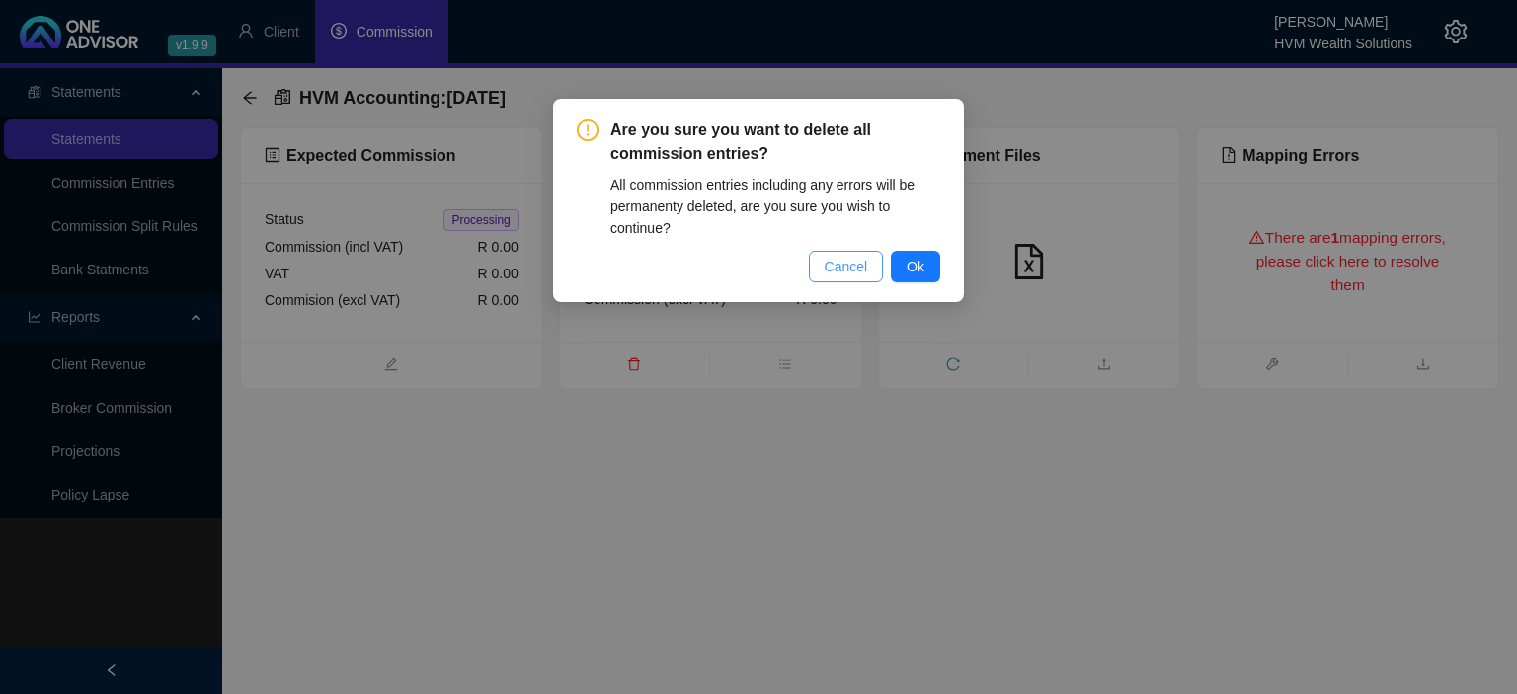
click at [863, 265] on span "Cancel" at bounding box center [846, 267] width 43 height 22
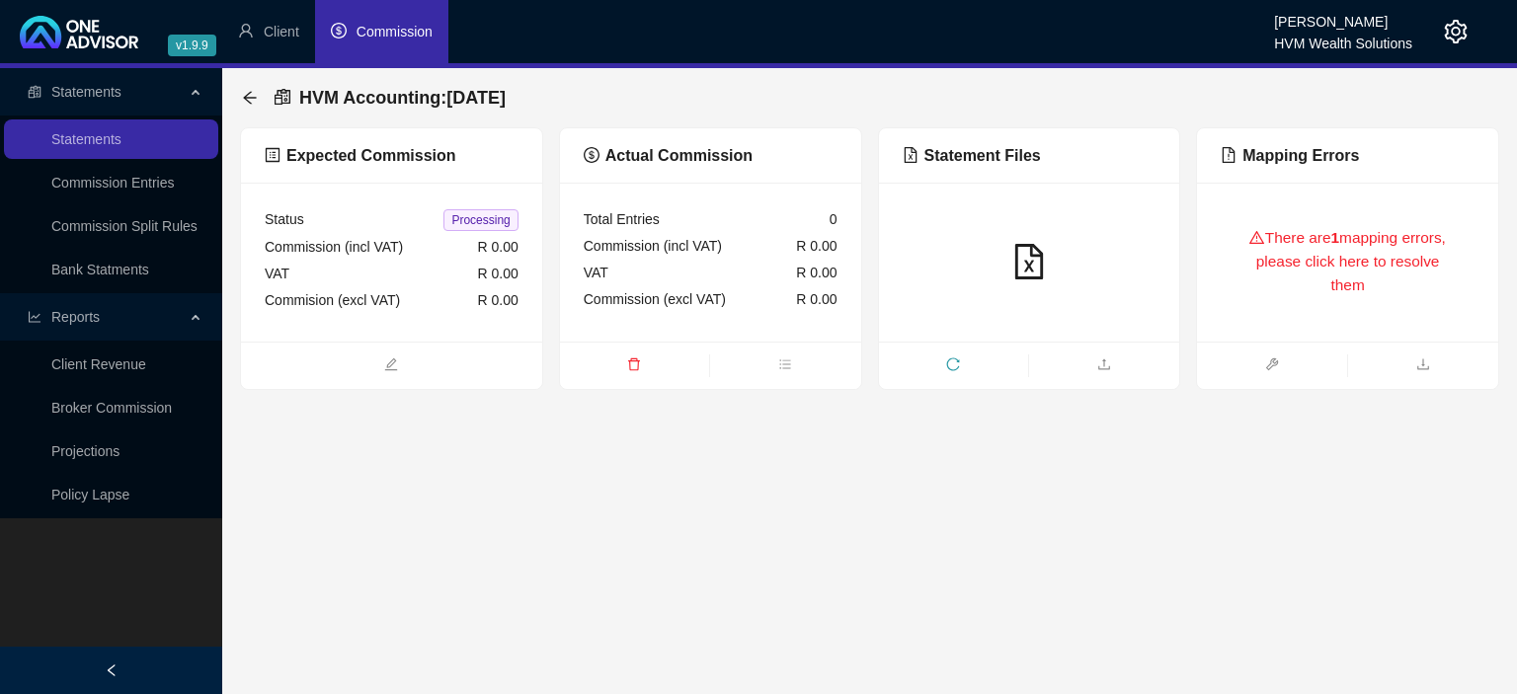
click at [1266, 322] on div "There are 1 mapping errors, please click here to resolve them" at bounding box center [1347, 262] width 301 height 159
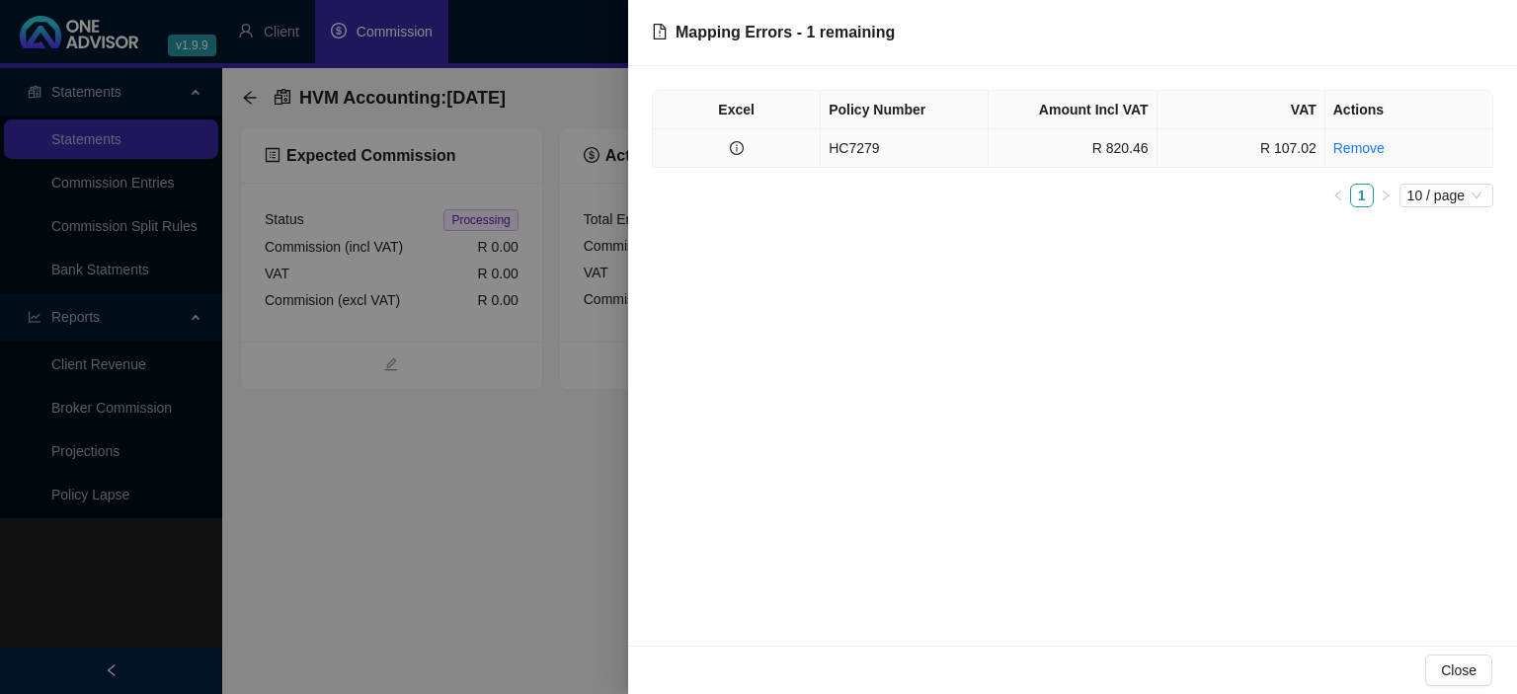
click at [874, 154] on td "HC7279" at bounding box center [905, 148] width 168 height 39
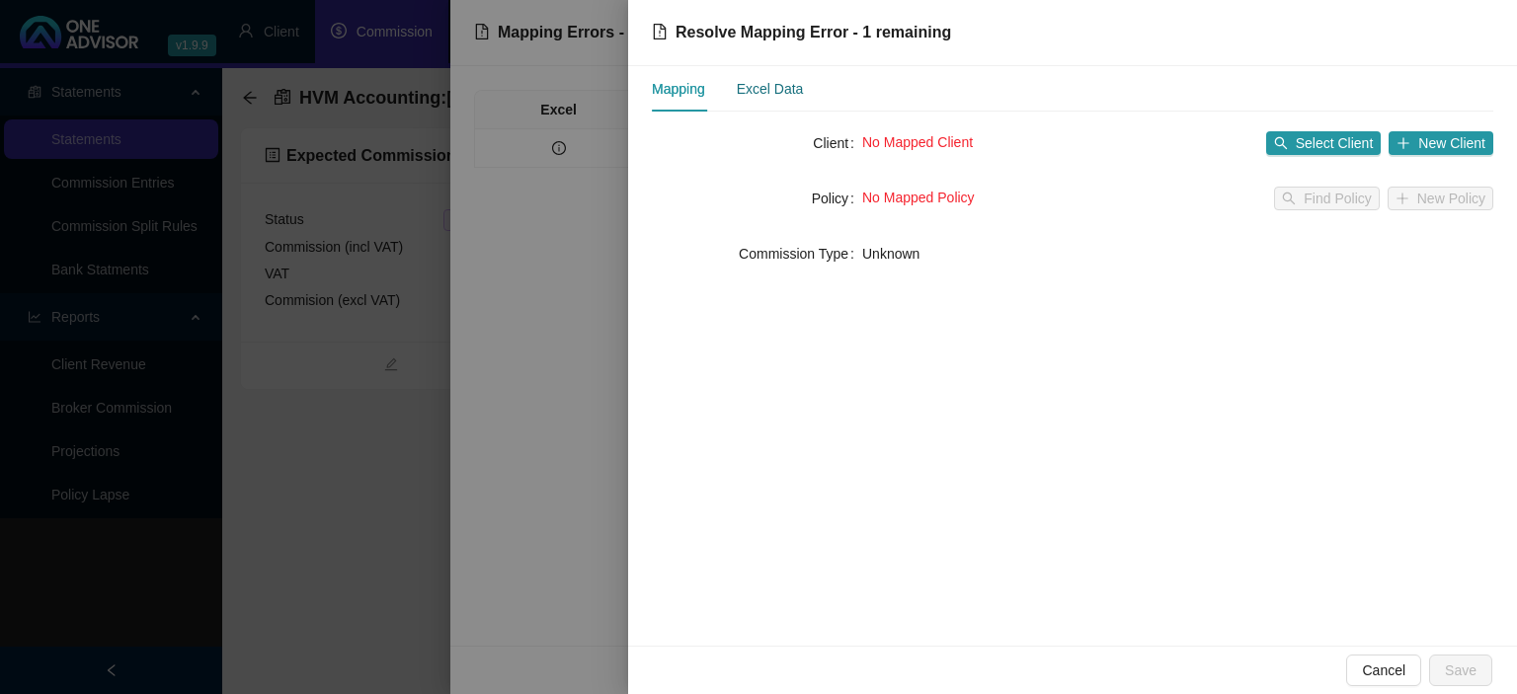
click at [741, 93] on div "Excel Data" at bounding box center [770, 89] width 67 height 22
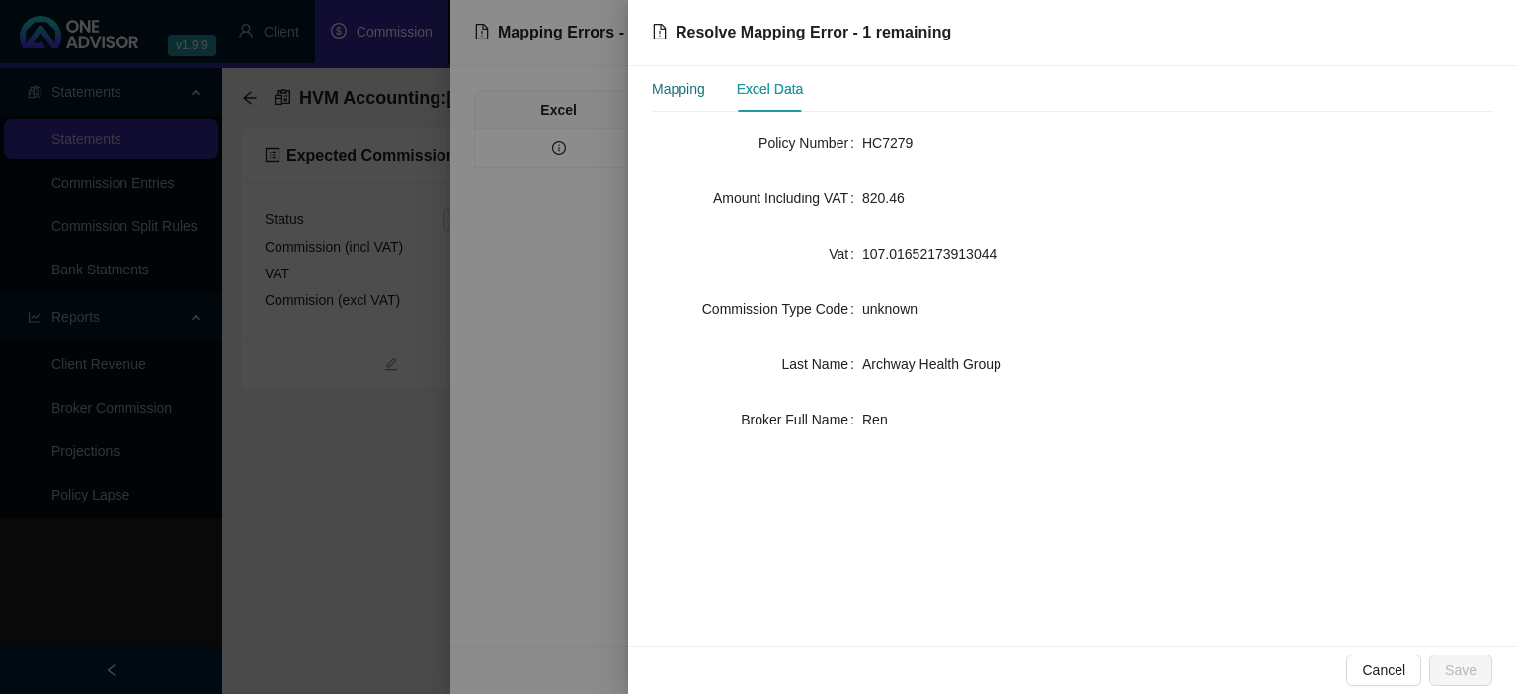
click at [681, 99] on div "Mapping" at bounding box center [678, 89] width 53 height 22
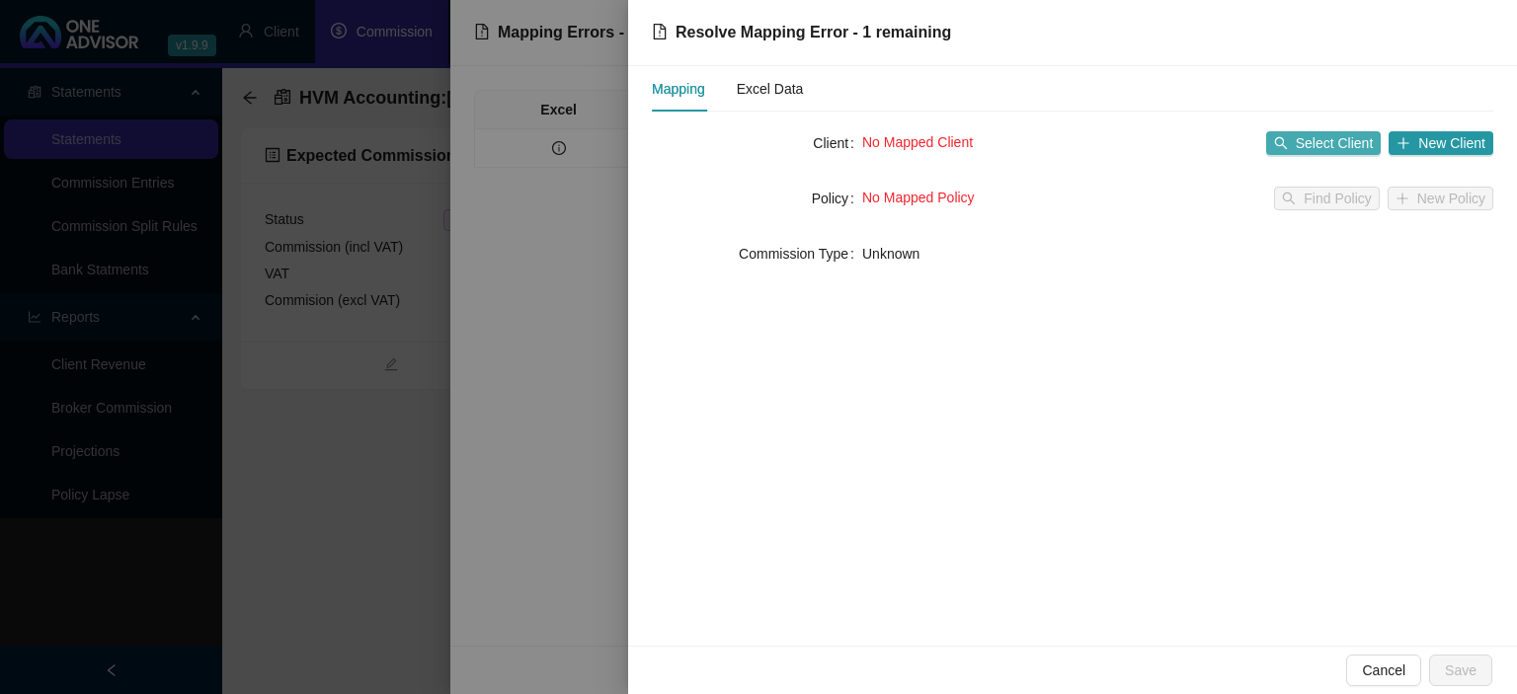
click at [1300, 140] on span "Select Client" at bounding box center [1335, 143] width 78 height 22
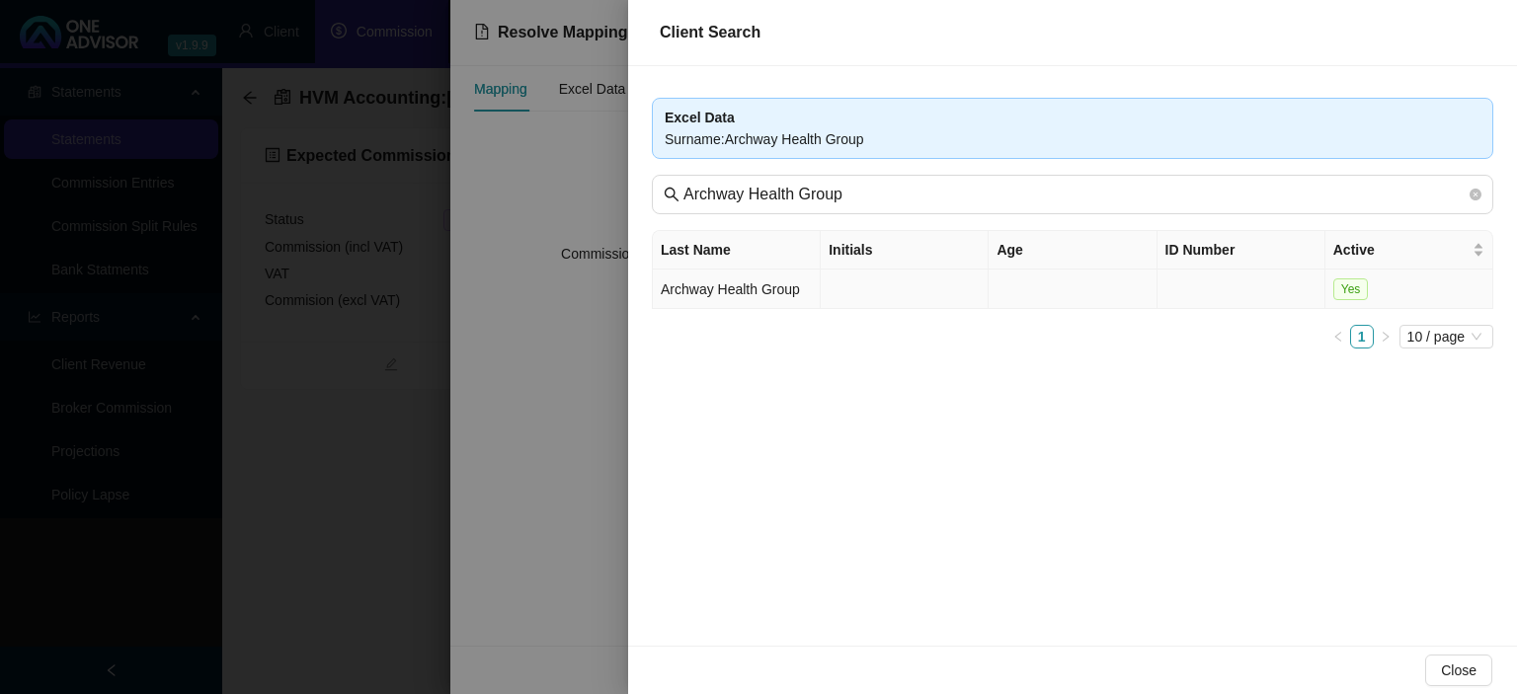
click at [756, 288] on td "Archway Health Group" at bounding box center [737, 290] width 168 height 40
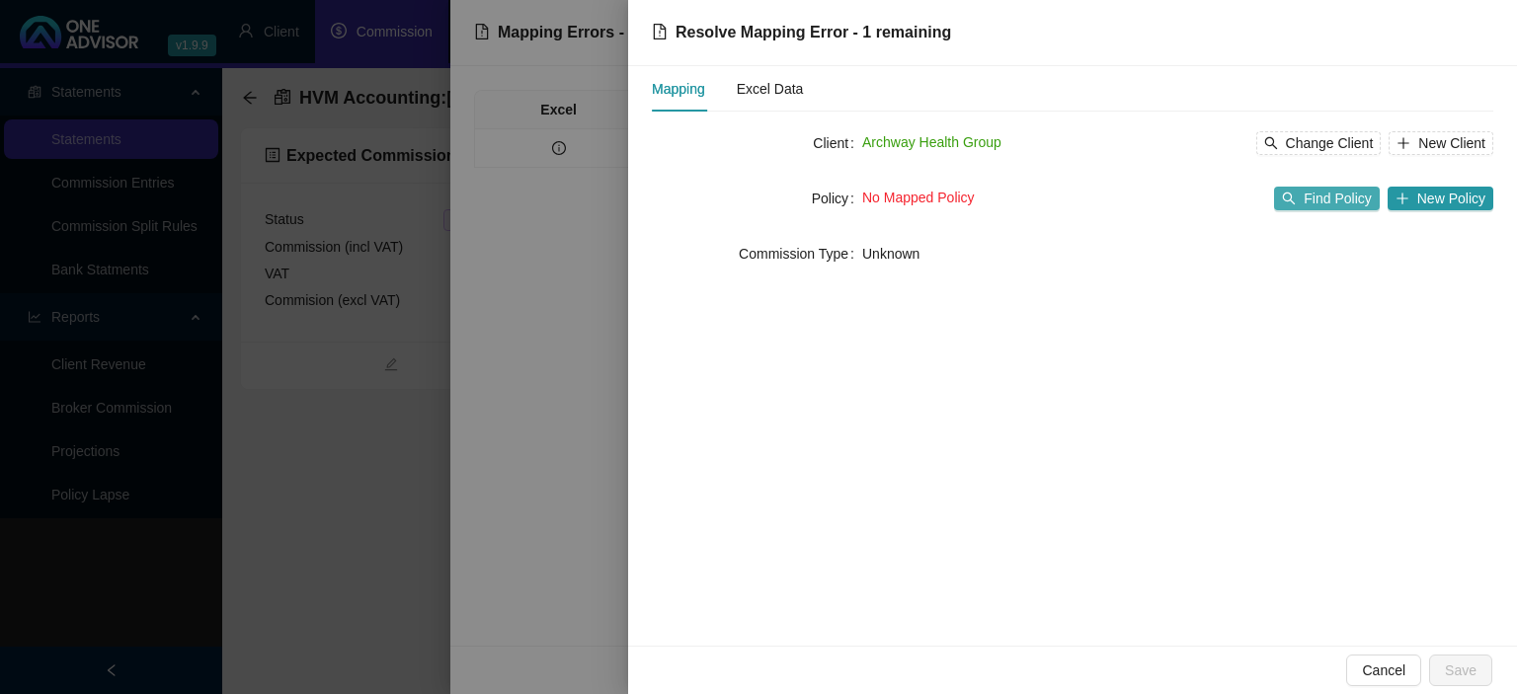
click at [1341, 201] on span "Find Policy" at bounding box center [1337, 199] width 67 height 22
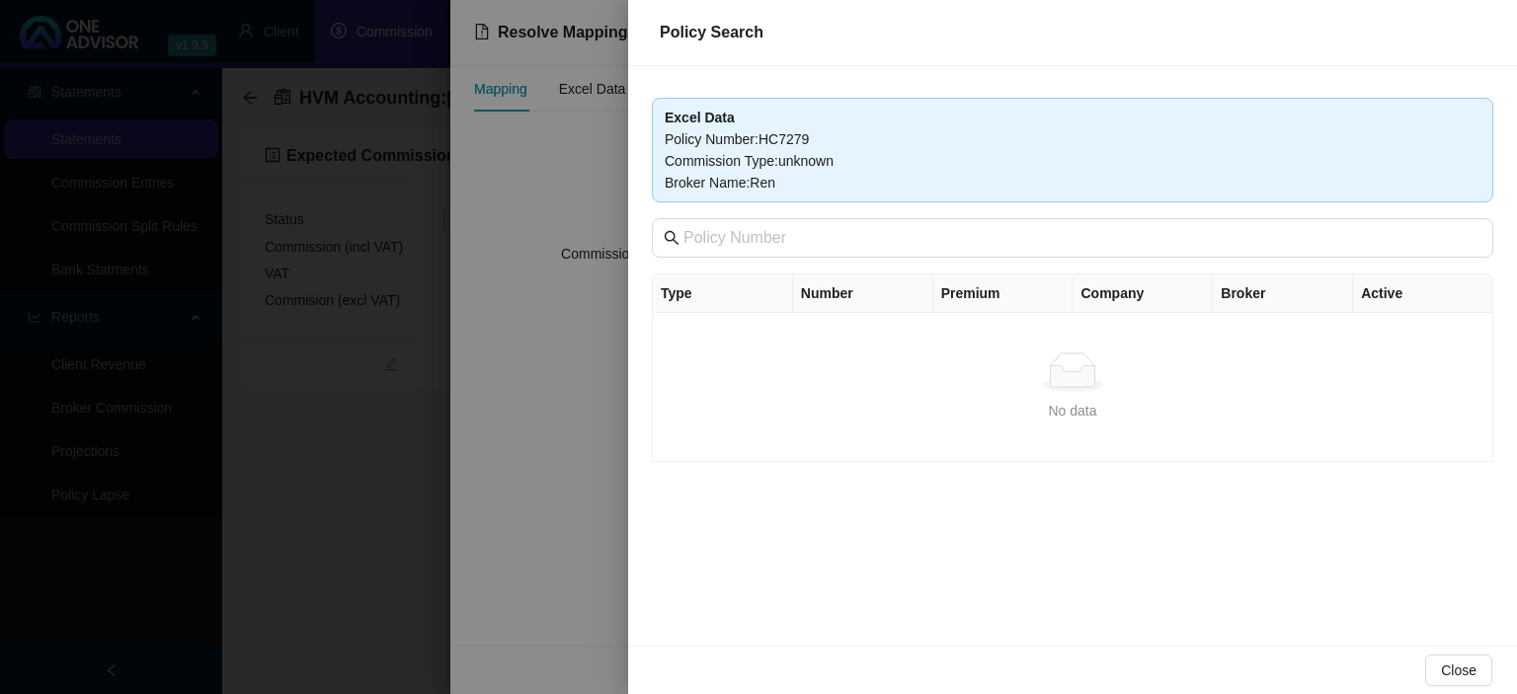
click at [525, 468] on div at bounding box center [758, 347] width 1517 height 694
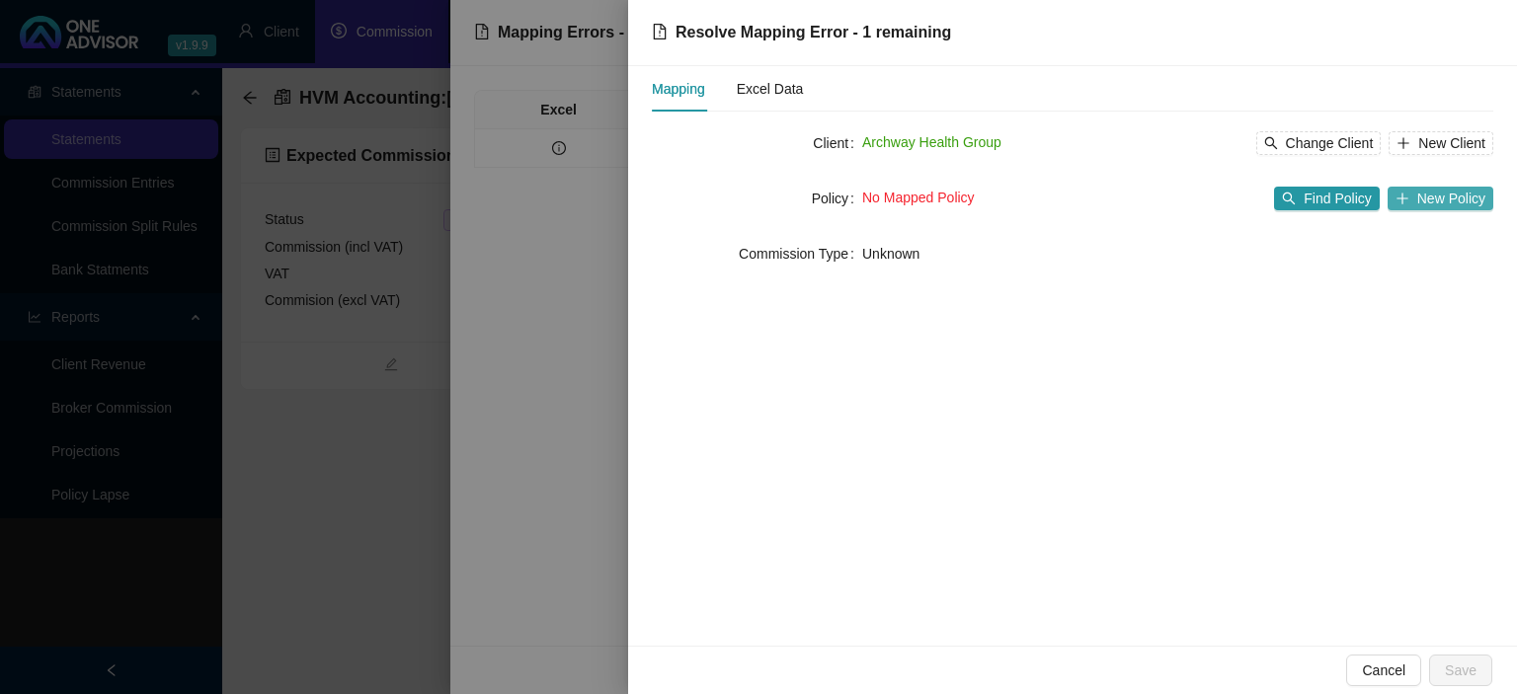
click at [1414, 205] on button "New Policy" at bounding box center [1441, 199] width 106 height 24
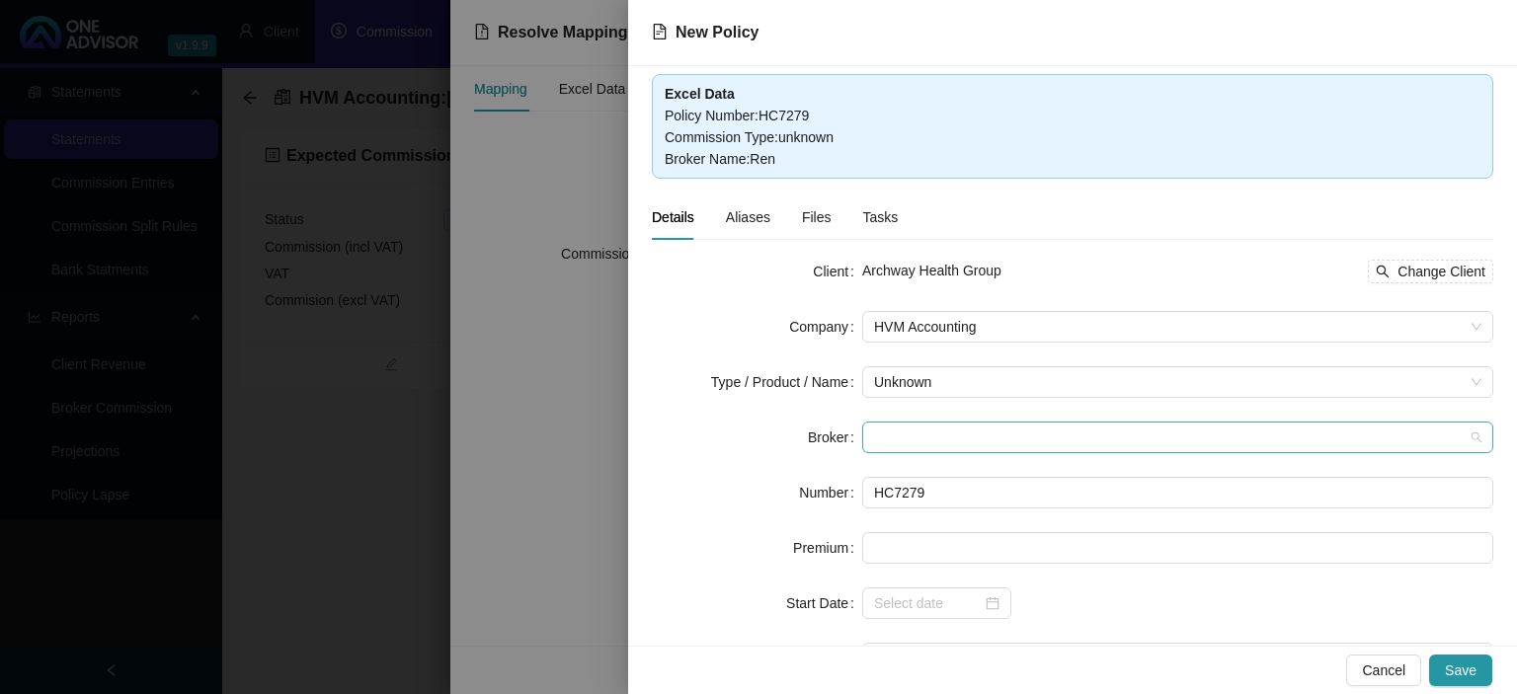
click at [898, 426] on span at bounding box center [1177, 438] width 607 height 30
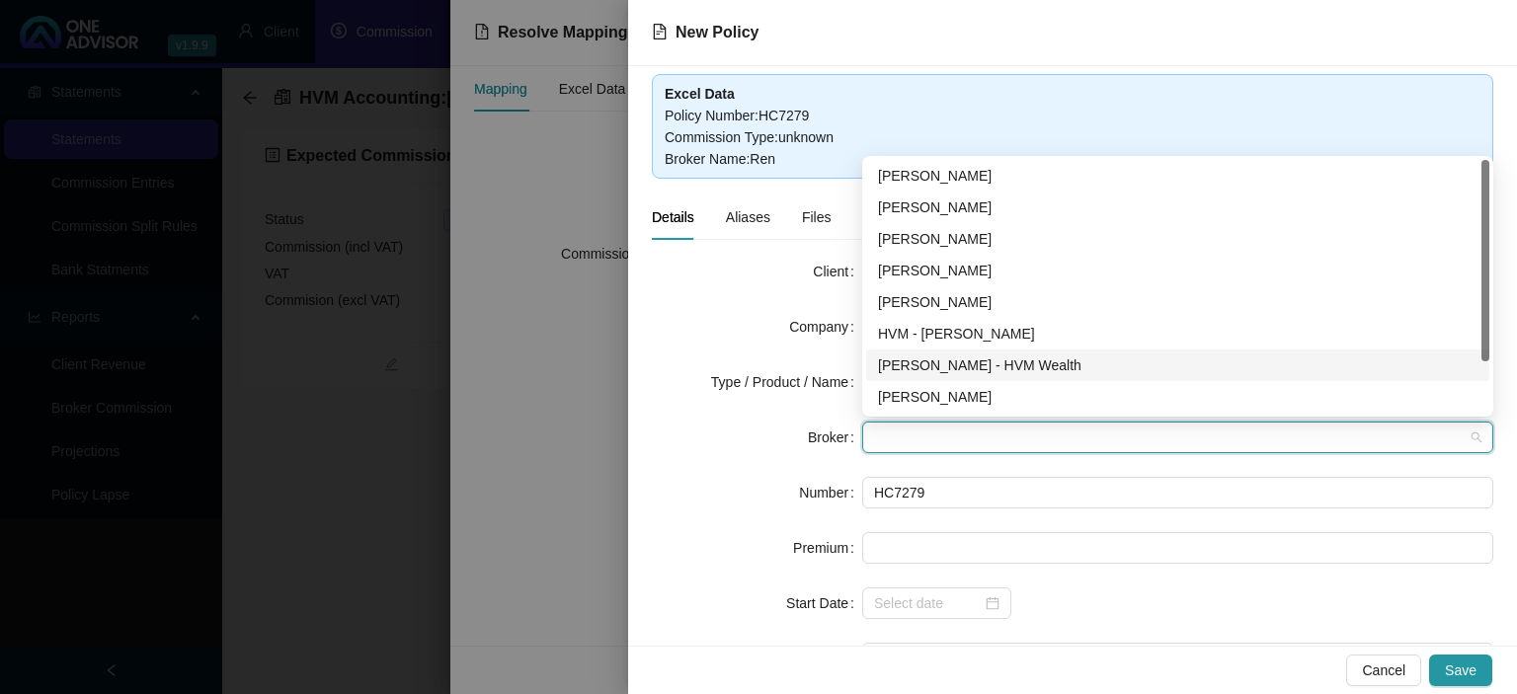
scroll to position [63, 0]
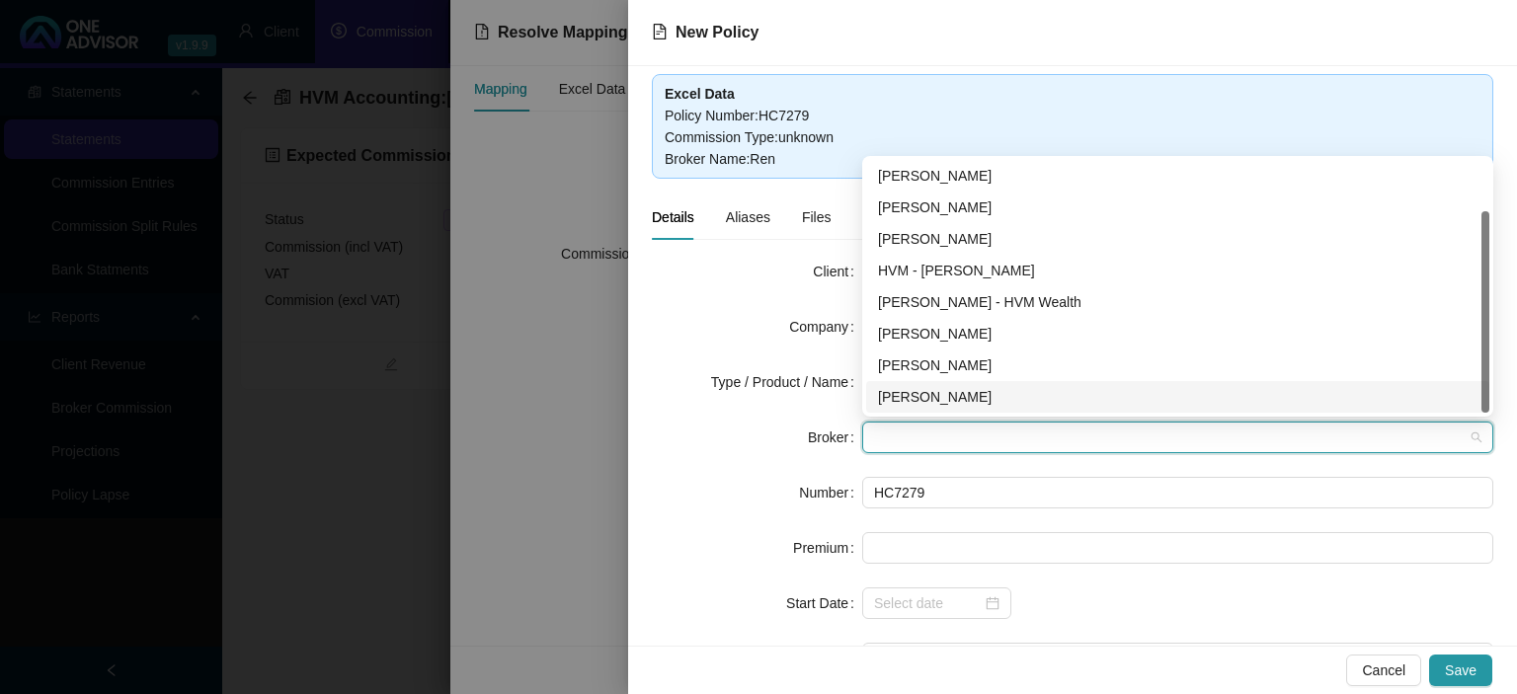
click at [916, 397] on div "[PERSON_NAME]" at bounding box center [1178, 397] width 600 height 22
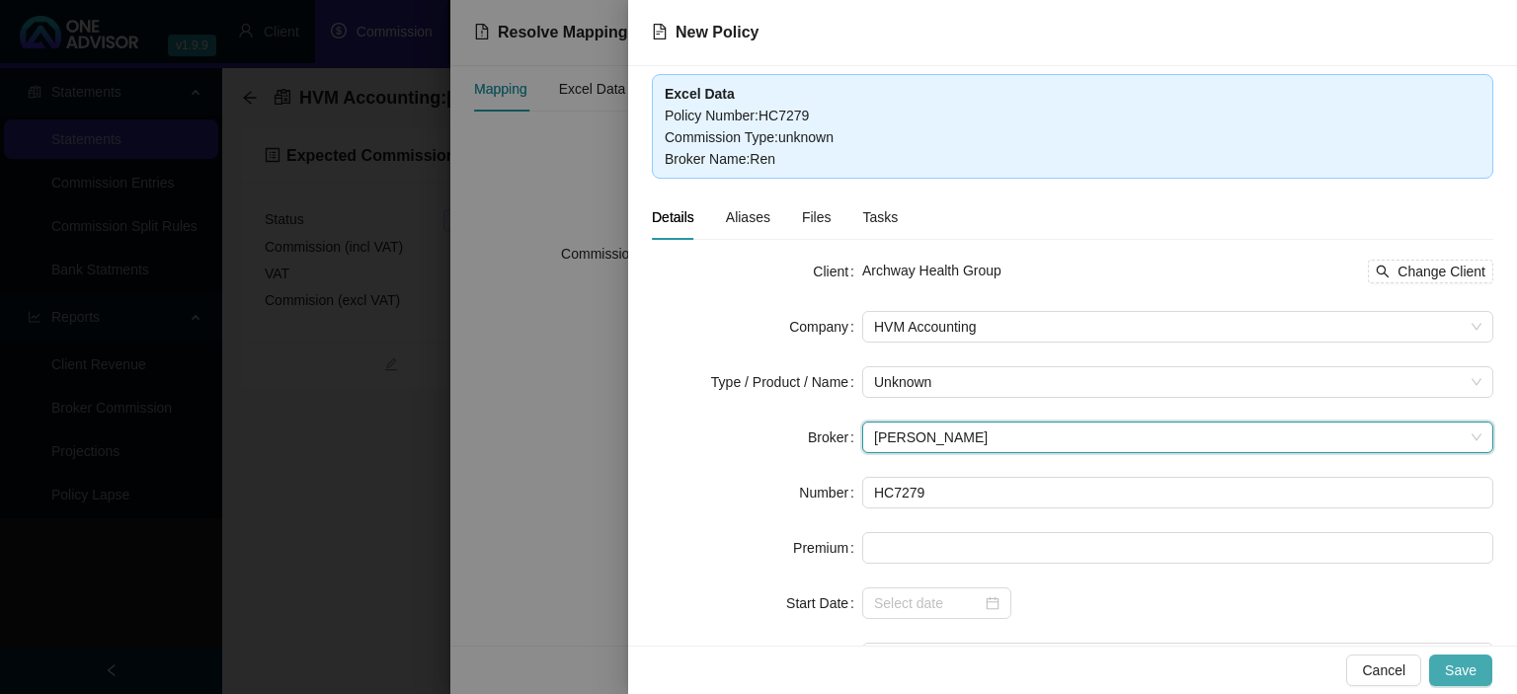
click at [1443, 664] on button "Save" at bounding box center [1460, 671] width 63 height 32
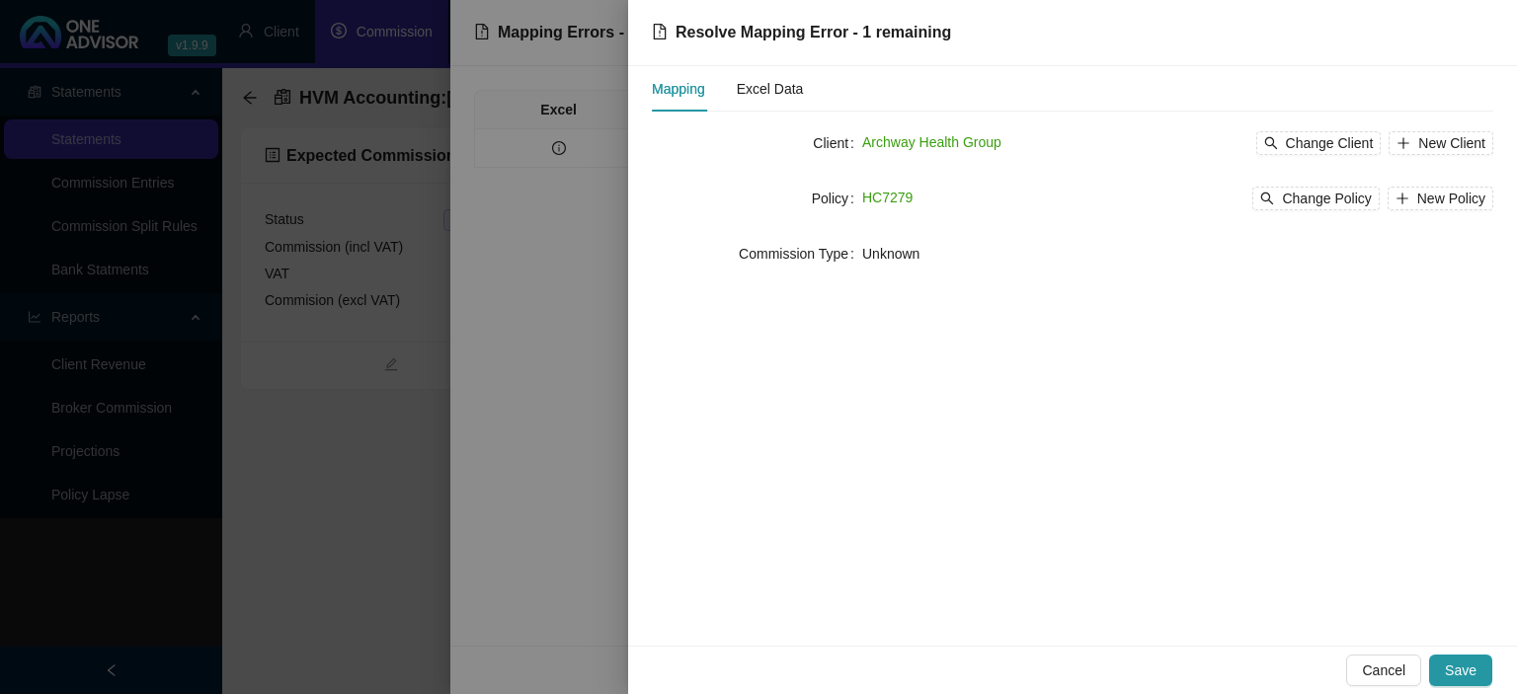
click at [1443, 664] on button "Save" at bounding box center [1460, 671] width 63 height 32
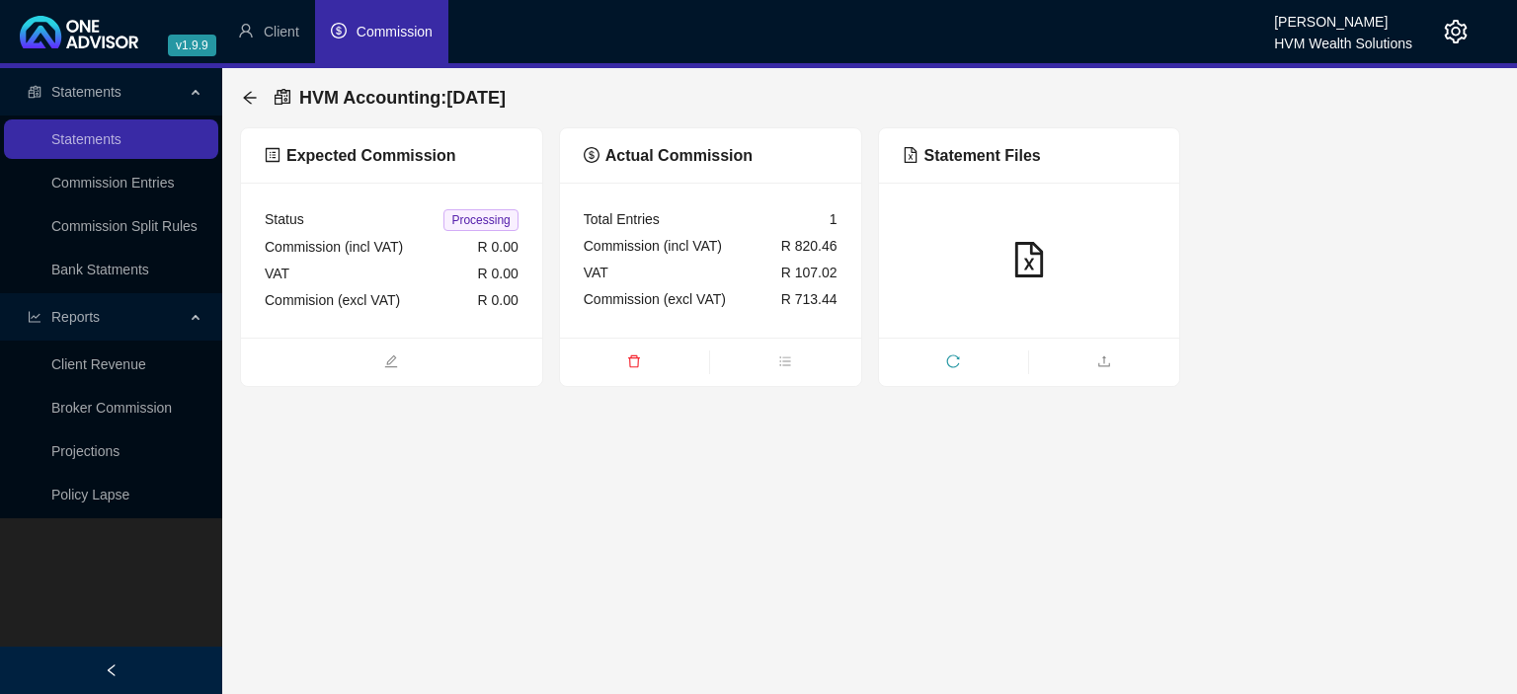
click at [255, 89] on div "HVM Accounting : [DATE]" at bounding box center [380, 98] width 276 height 36
click at [251, 97] on icon "arrow-left" at bounding box center [250, 98] width 16 height 16
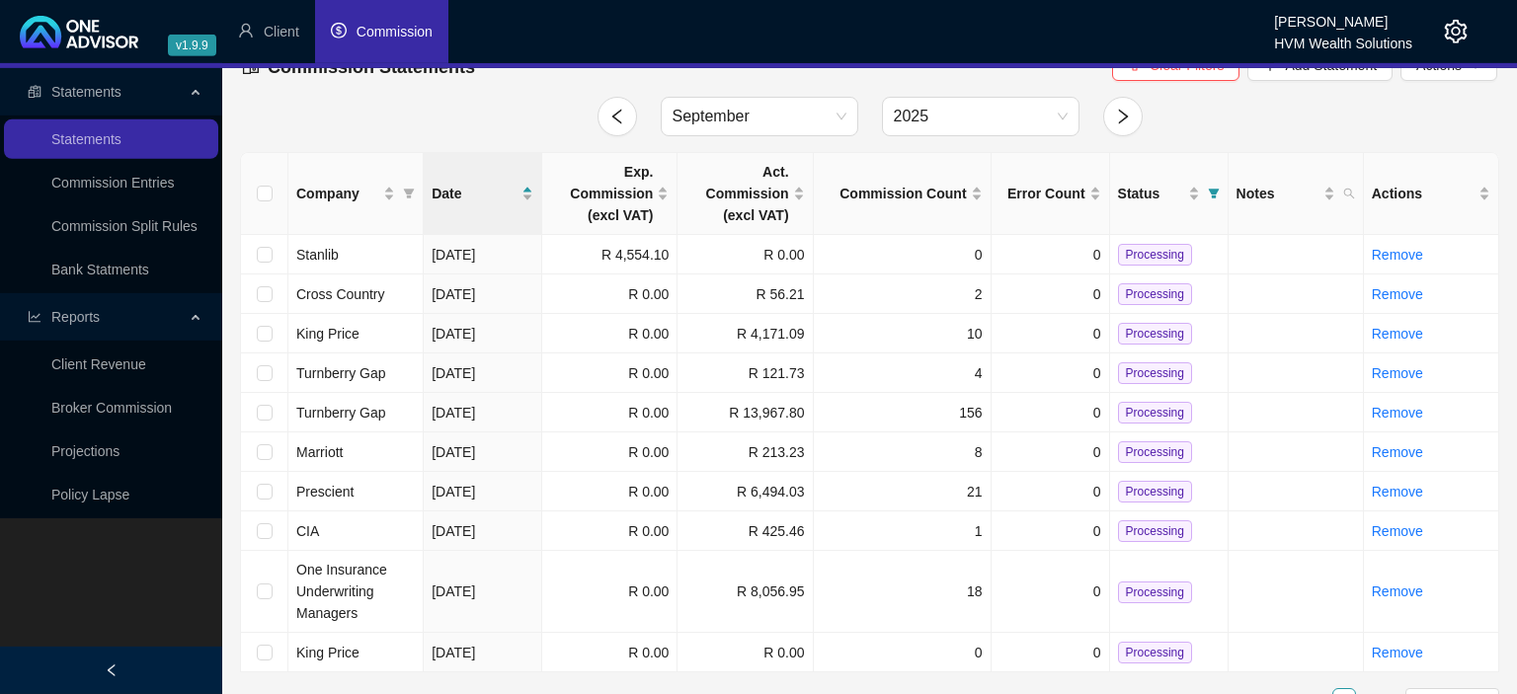
scroll to position [61, 0]
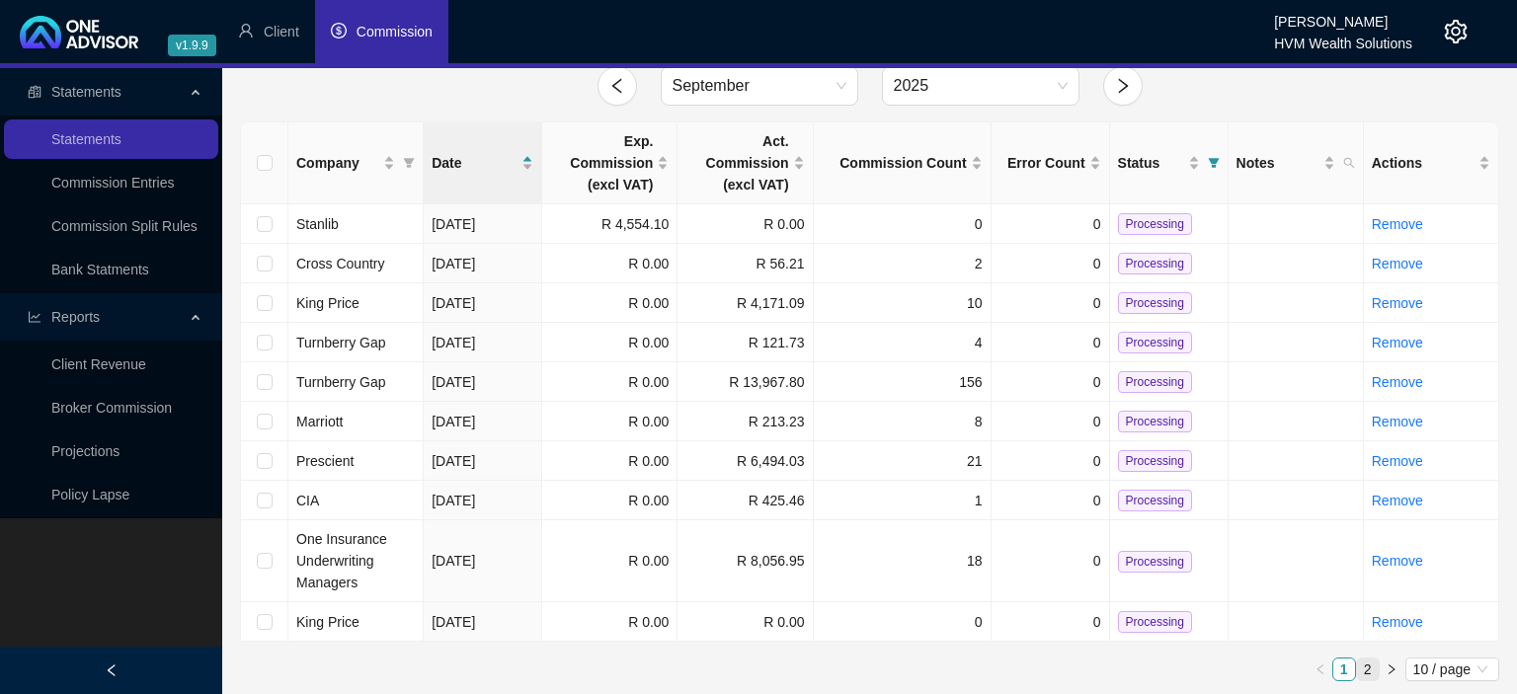
click at [1373, 668] on link "2" at bounding box center [1368, 670] width 22 height 22
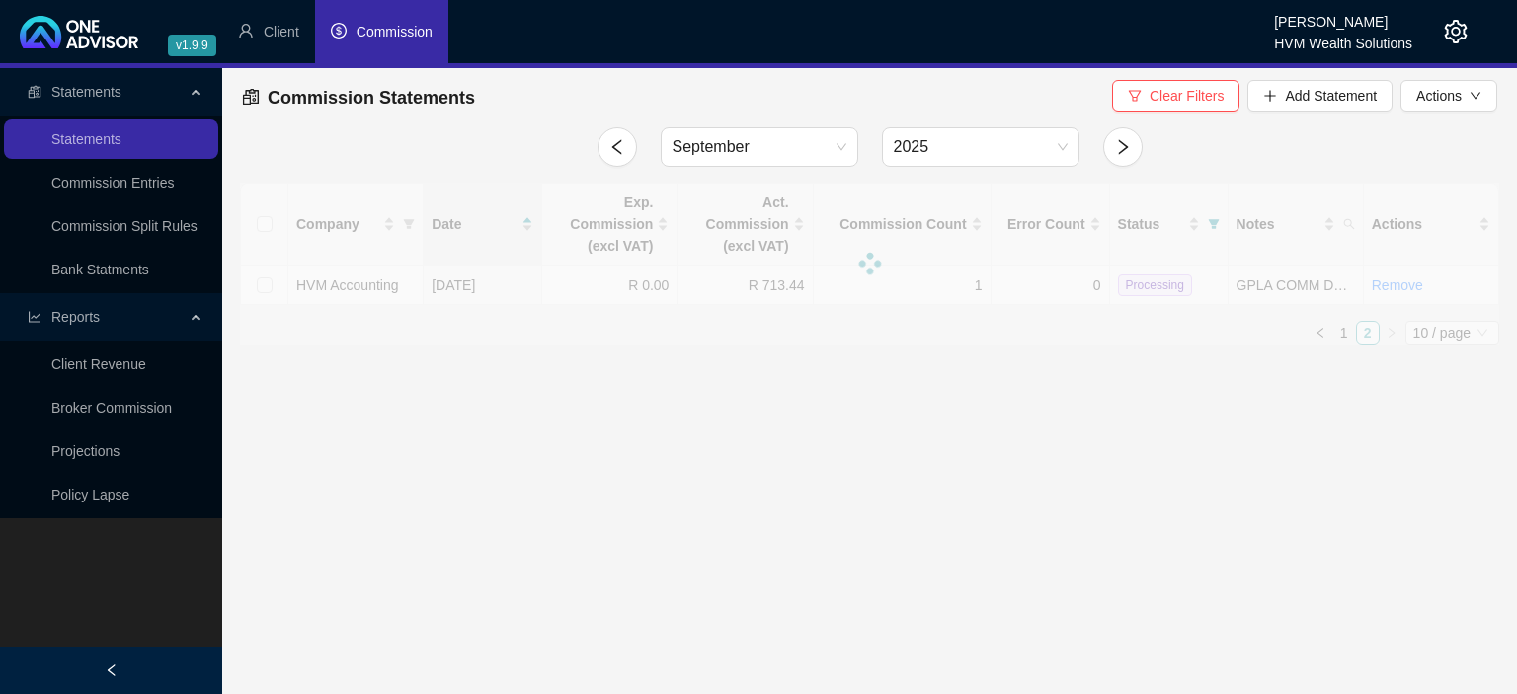
scroll to position [0, 0]
